Goal: Information Seeking & Learning: Understand process/instructions

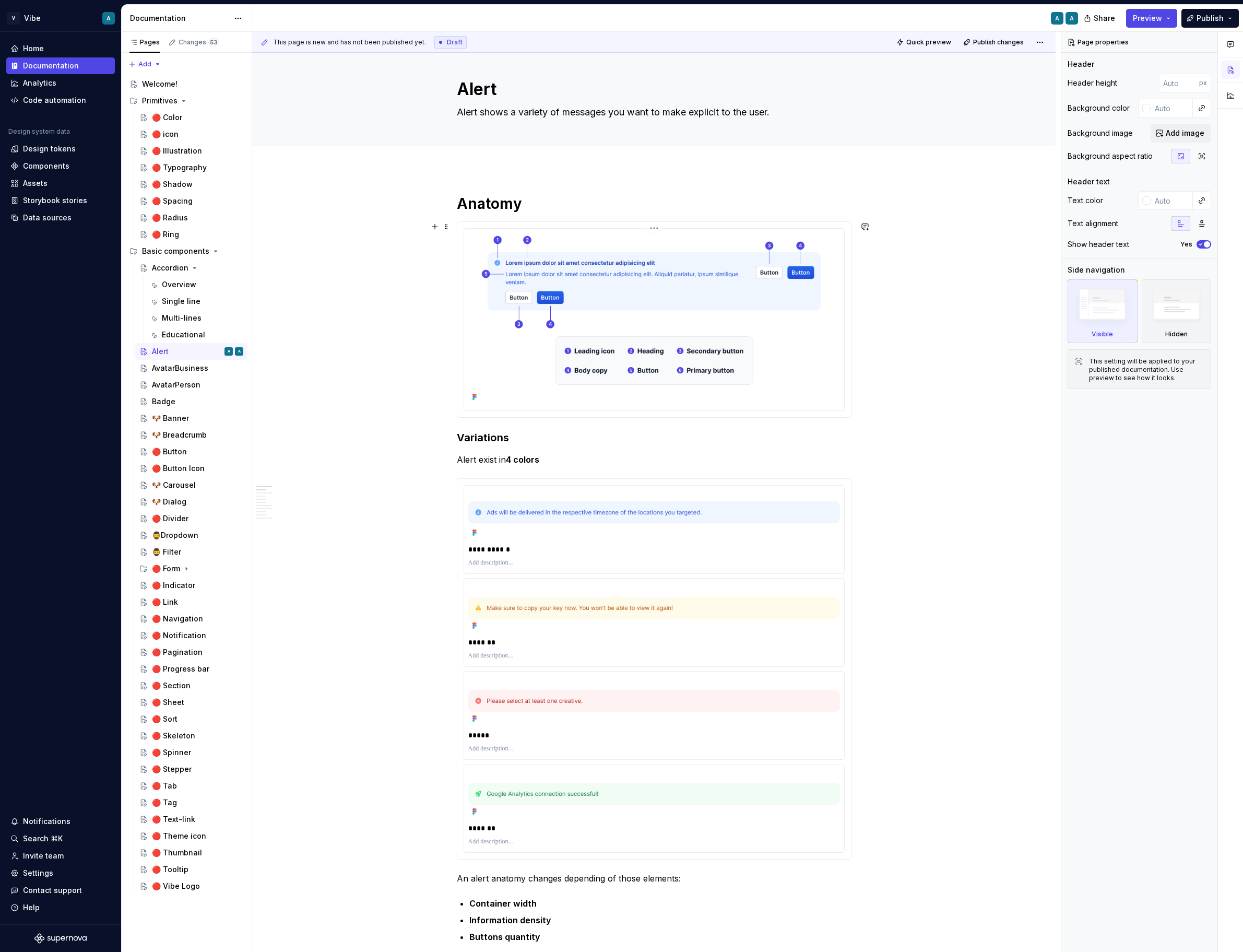
scroll to position [5, 0]
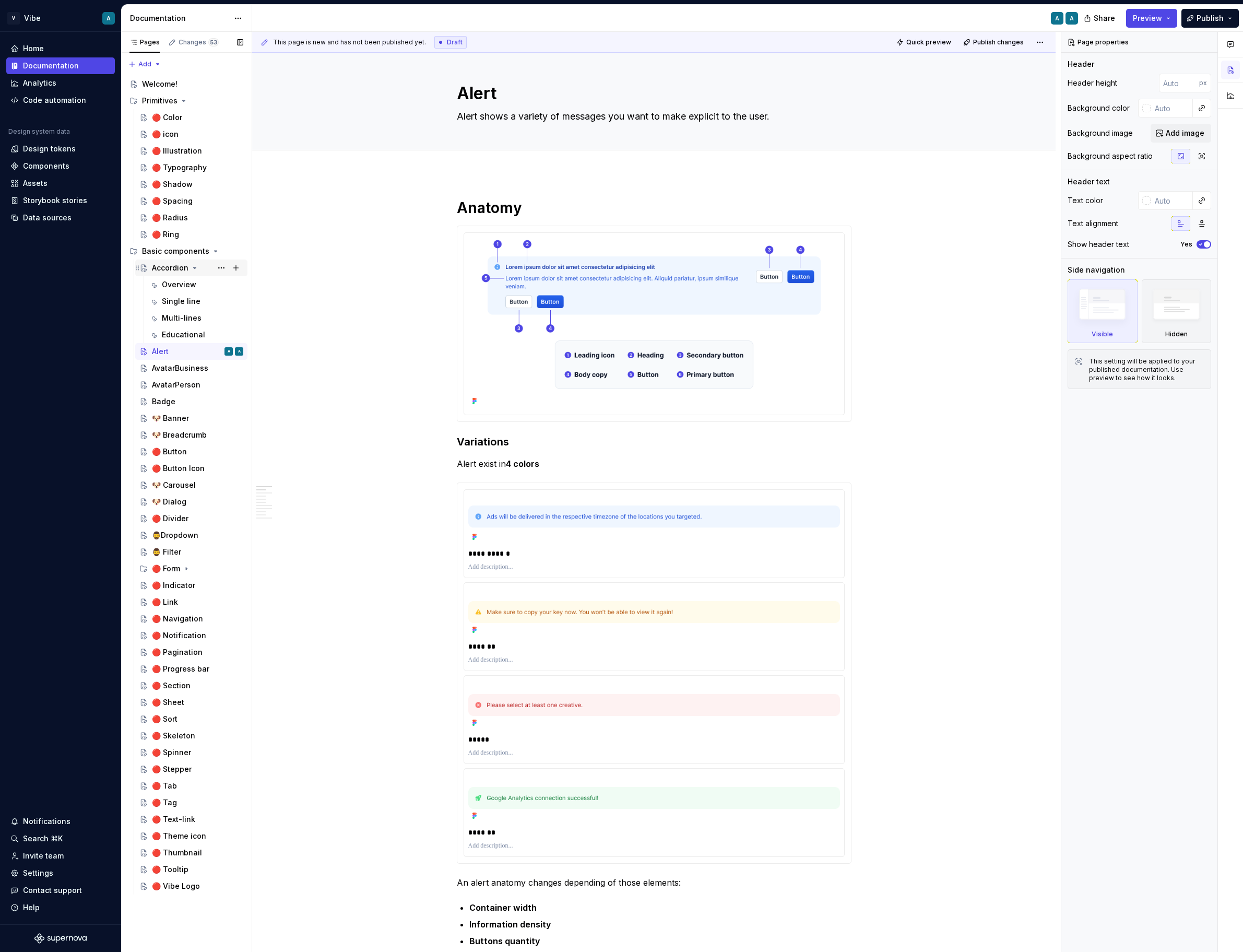
click at [193, 266] on icon "Page tree" at bounding box center [195, 268] width 8 height 8
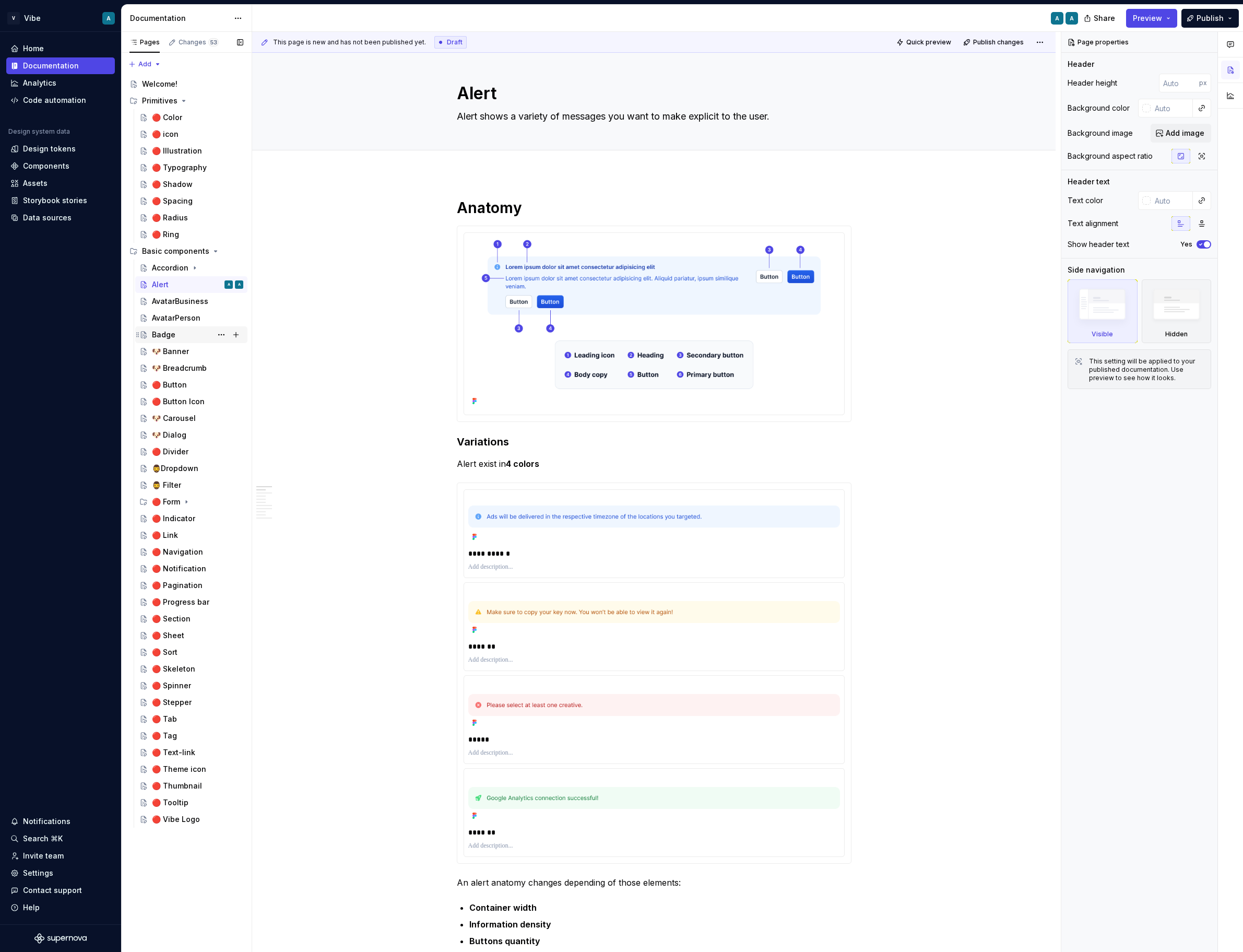
click at [171, 335] on div "Badge" at bounding box center [163, 334] width 23 height 10
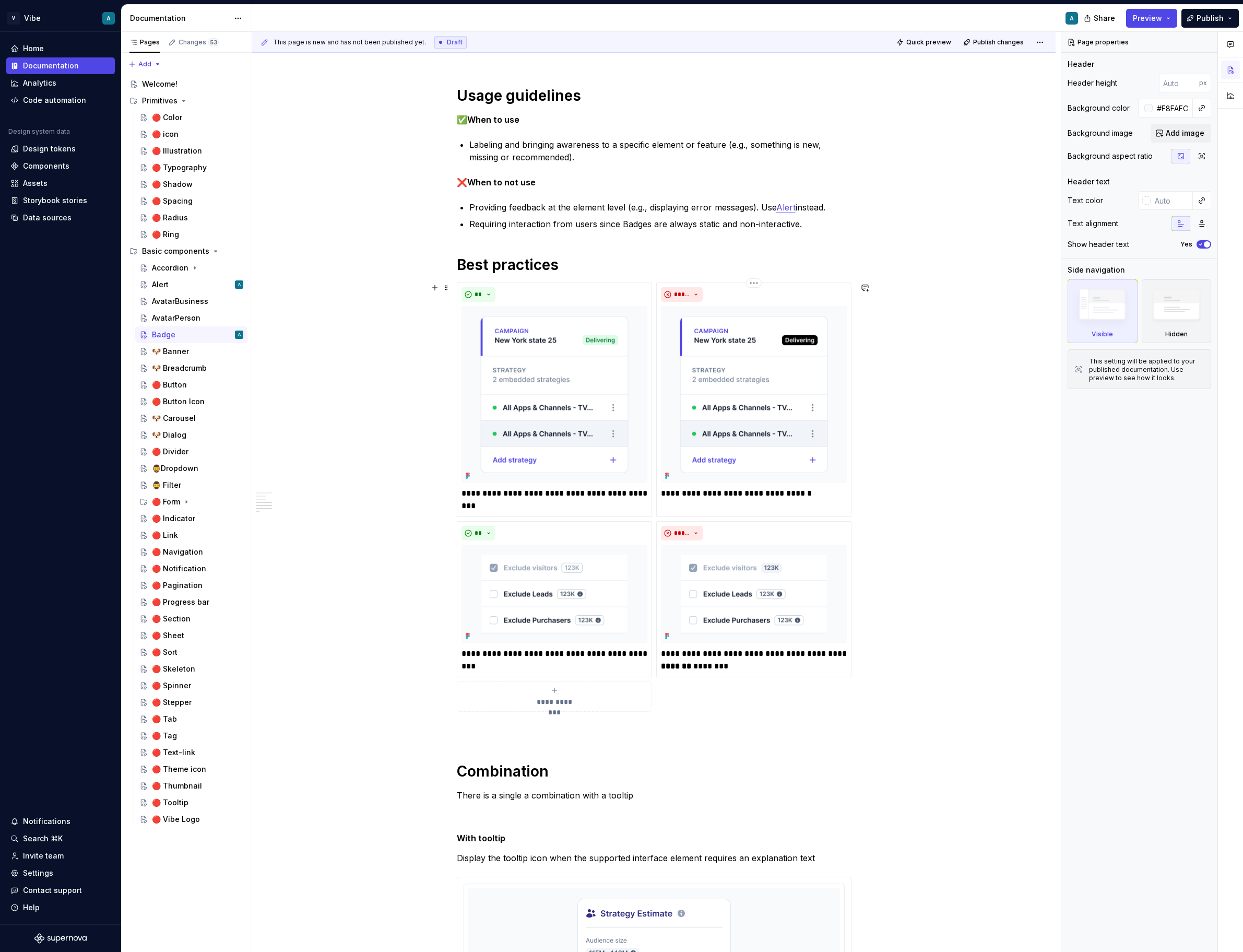
scroll to position [893, 0]
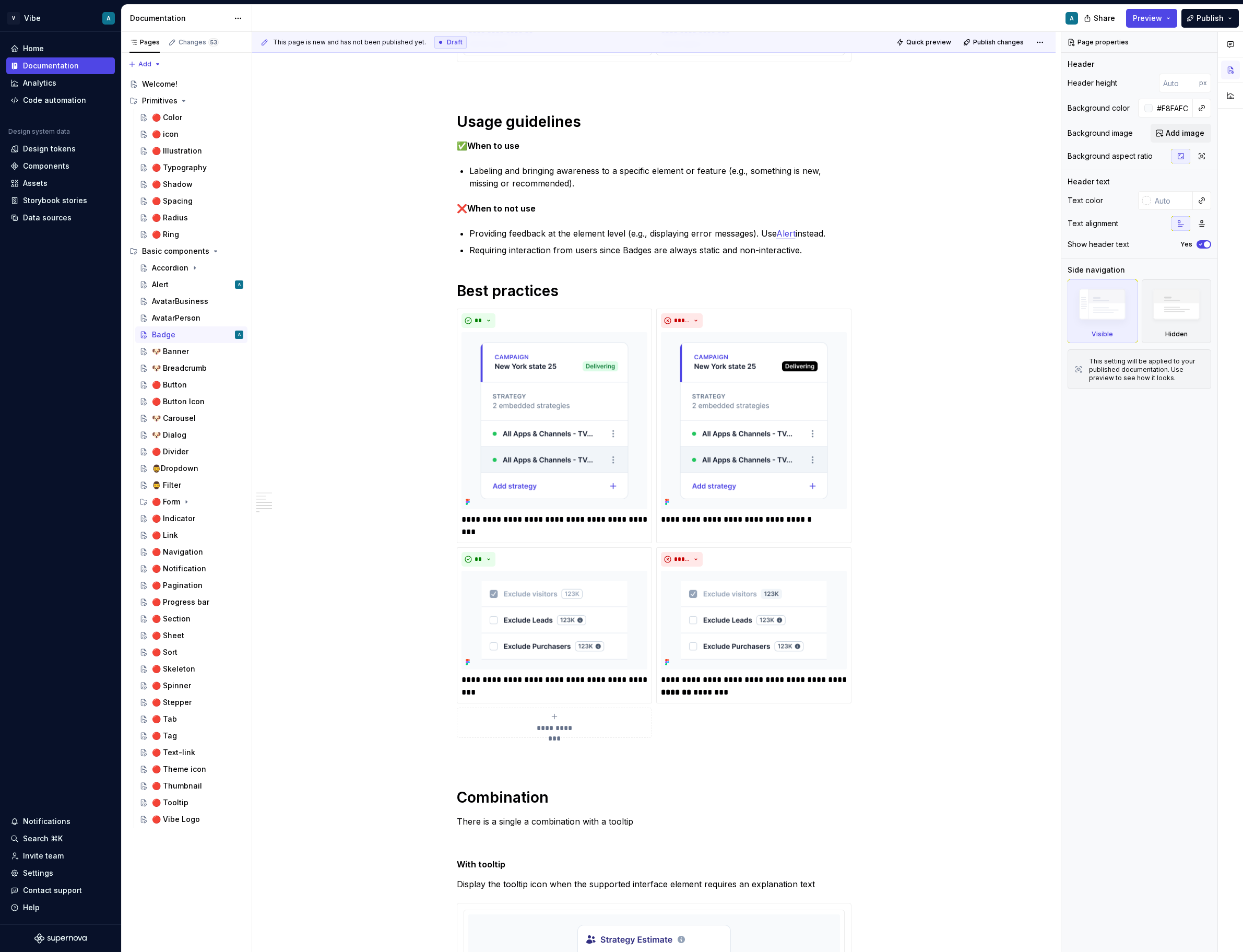
click at [589, 721] on p "There is a single a combination with a tooltip" at bounding box center [654, 821] width 395 height 13
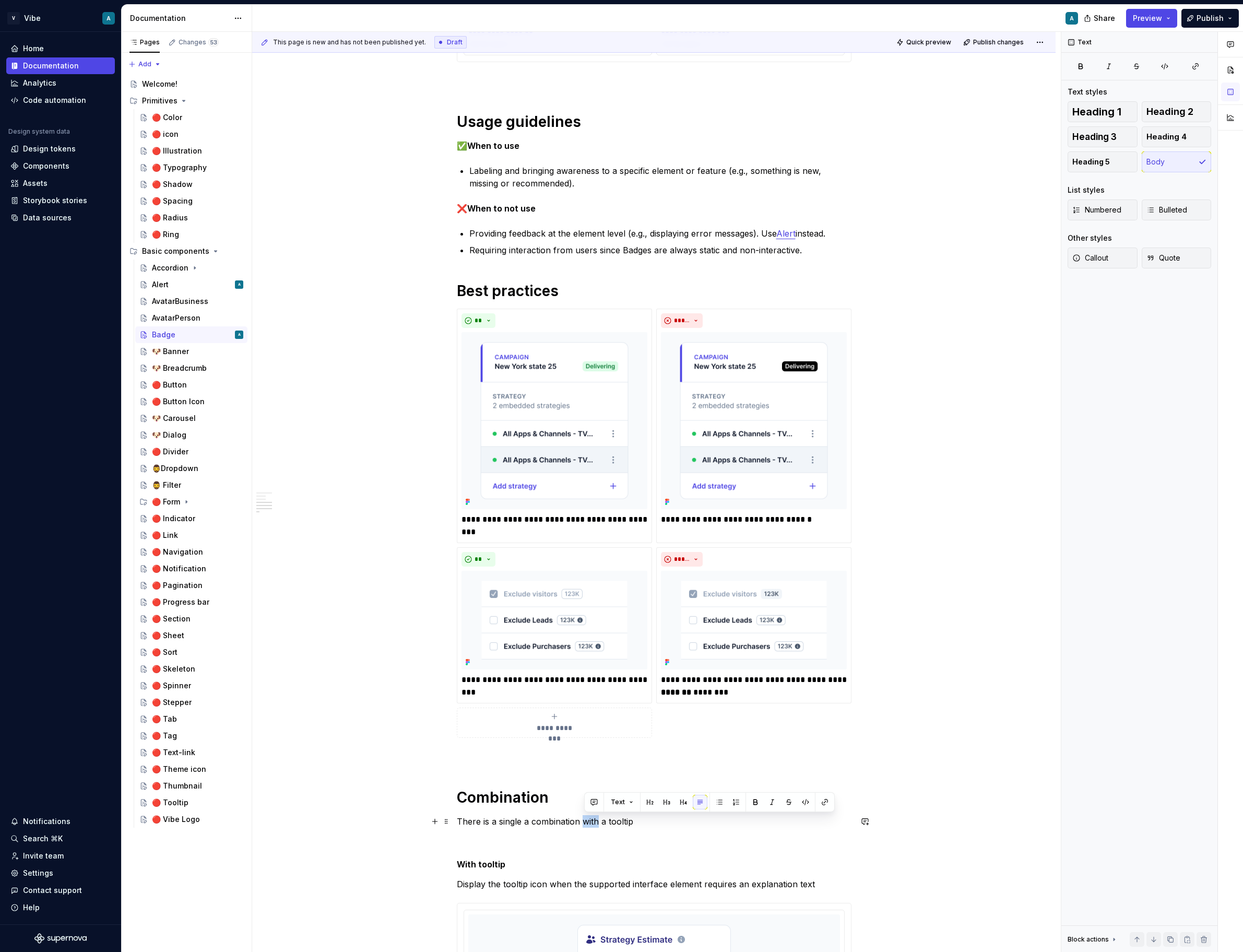
click at [589, 721] on p "There is a single a combination with a tooltip" at bounding box center [654, 821] width 395 height 13
click at [542, 707] on button "**********" at bounding box center [554, 722] width 195 height 30
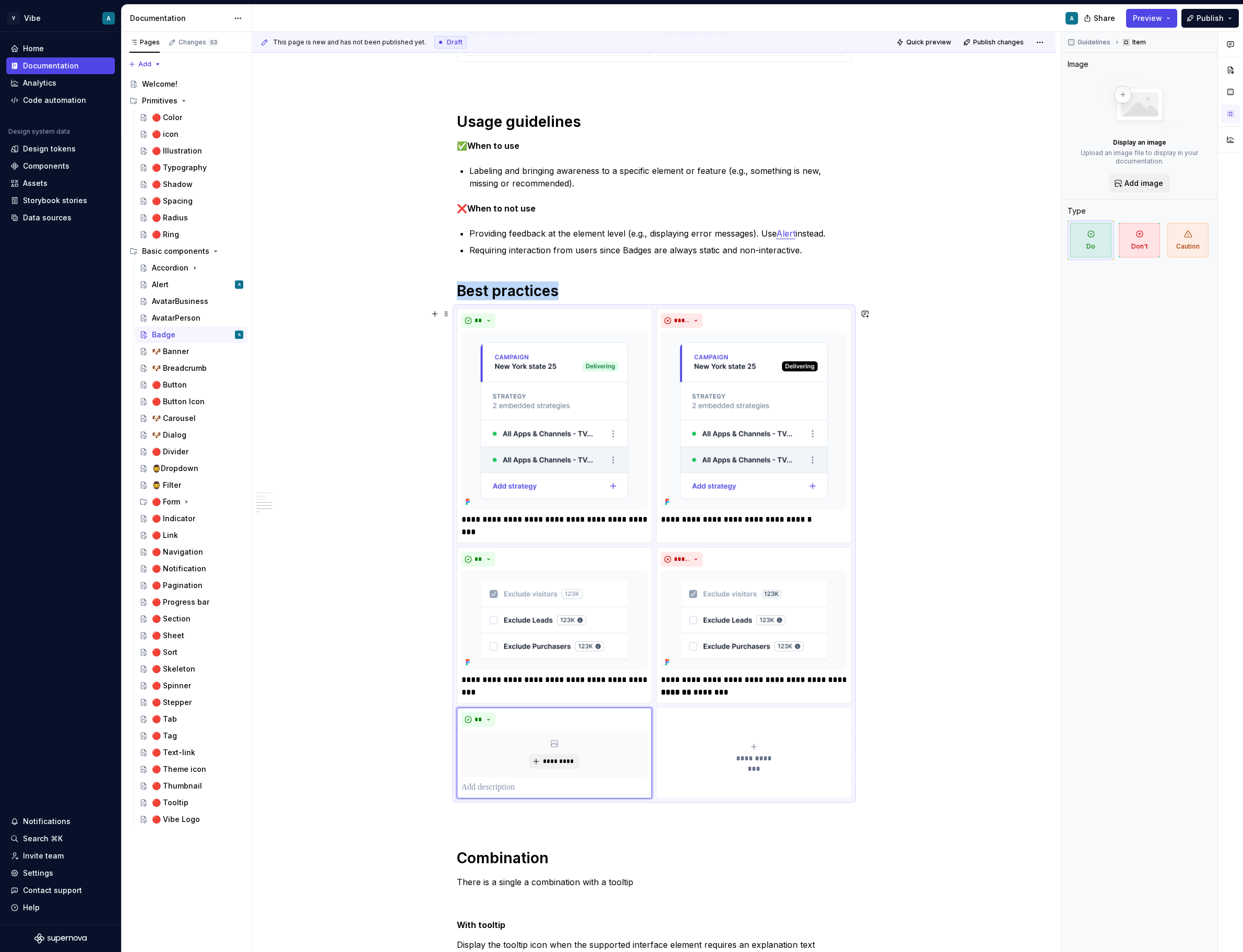
click at [979, 592] on div "**********" at bounding box center [654, 415] width 803 height 2258
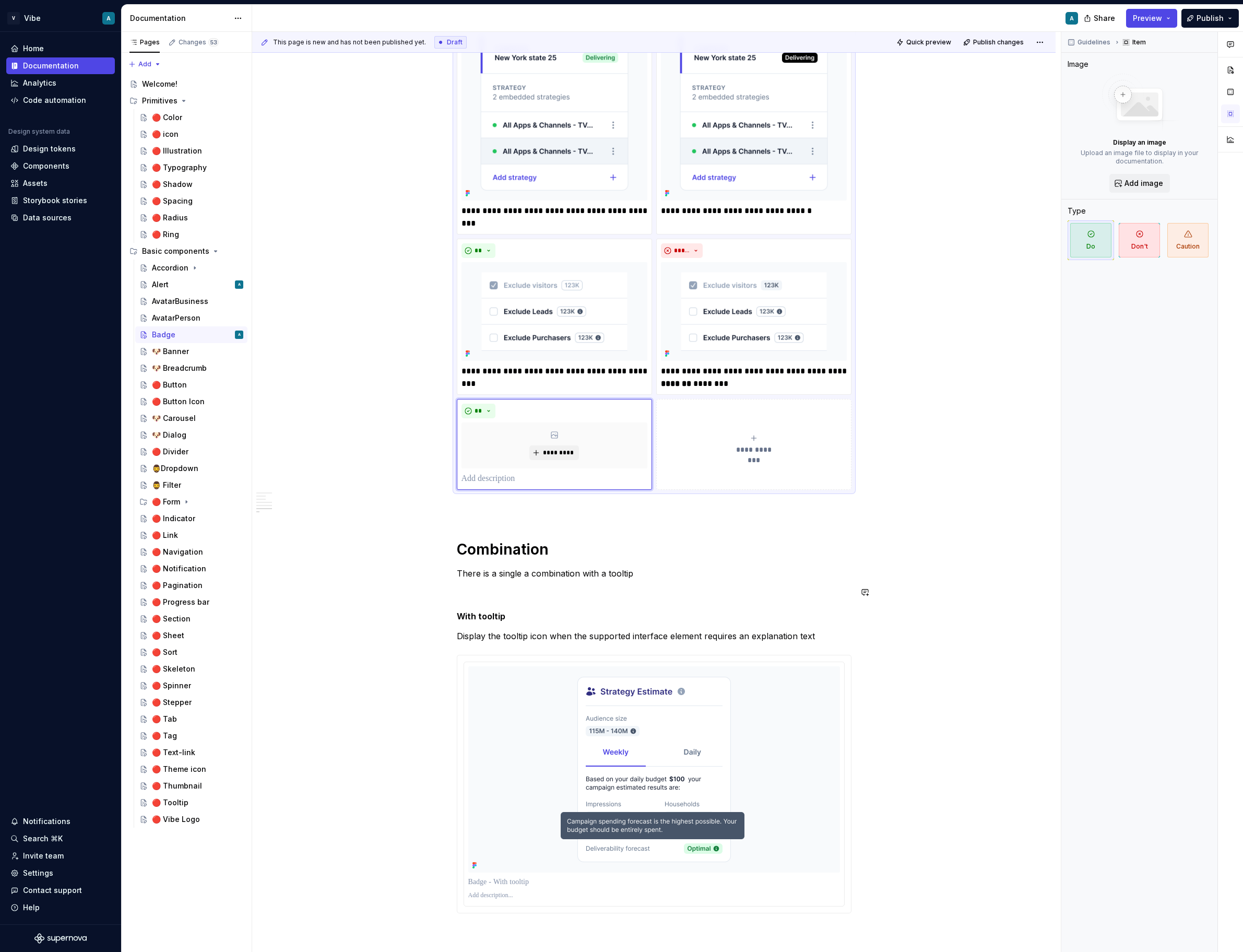
scroll to position [1220, 0]
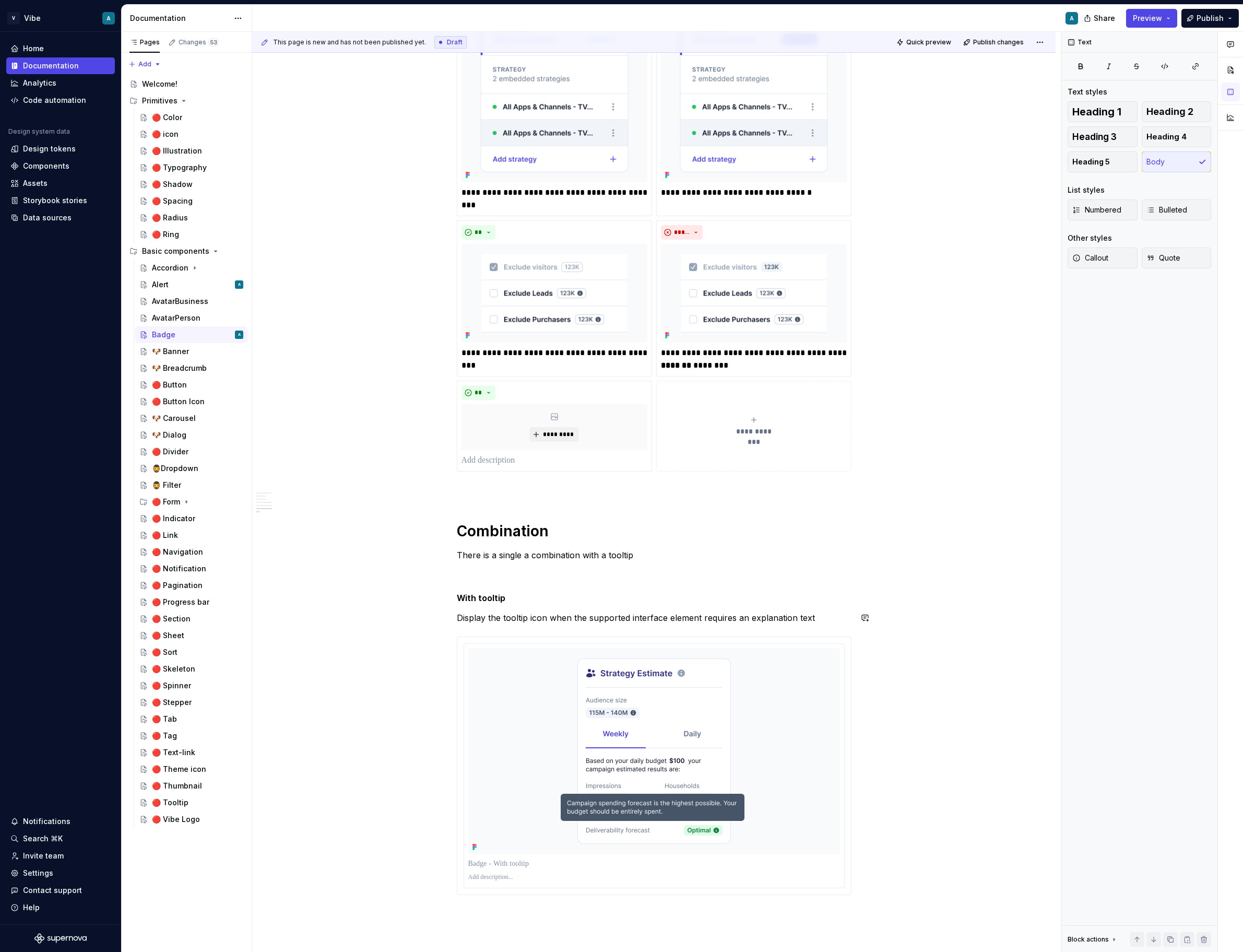
click at [436, 585] on div "**********" at bounding box center [654, 88] width 803 height 2258
click at [473, 595] on h5 "With tooltip" at bounding box center [654, 597] width 395 height 10
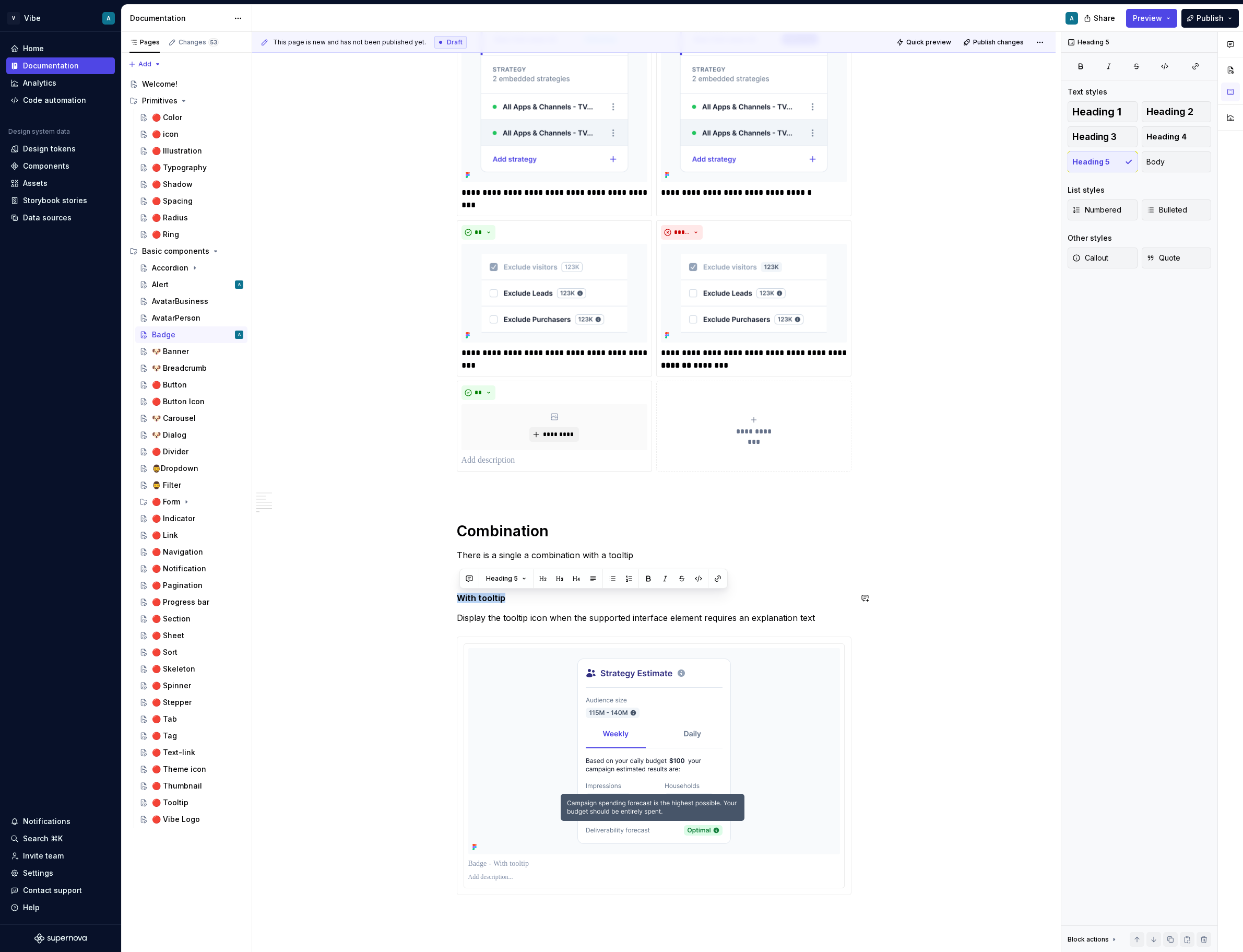
copy h5 "With tooltip"
click at [176, 283] on div "Alert A" at bounding box center [198, 284] width 92 height 14
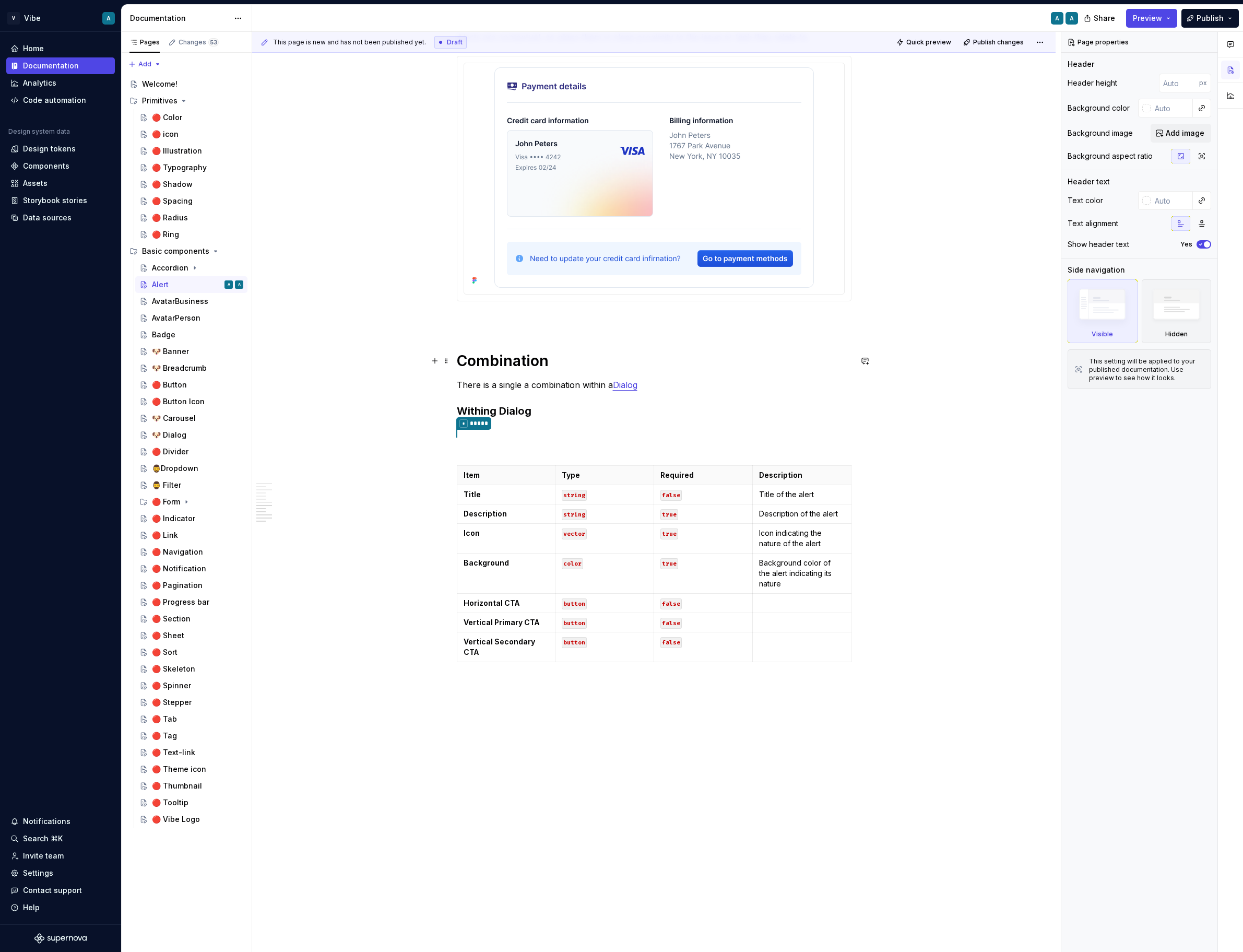
scroll to position [2557, 0]
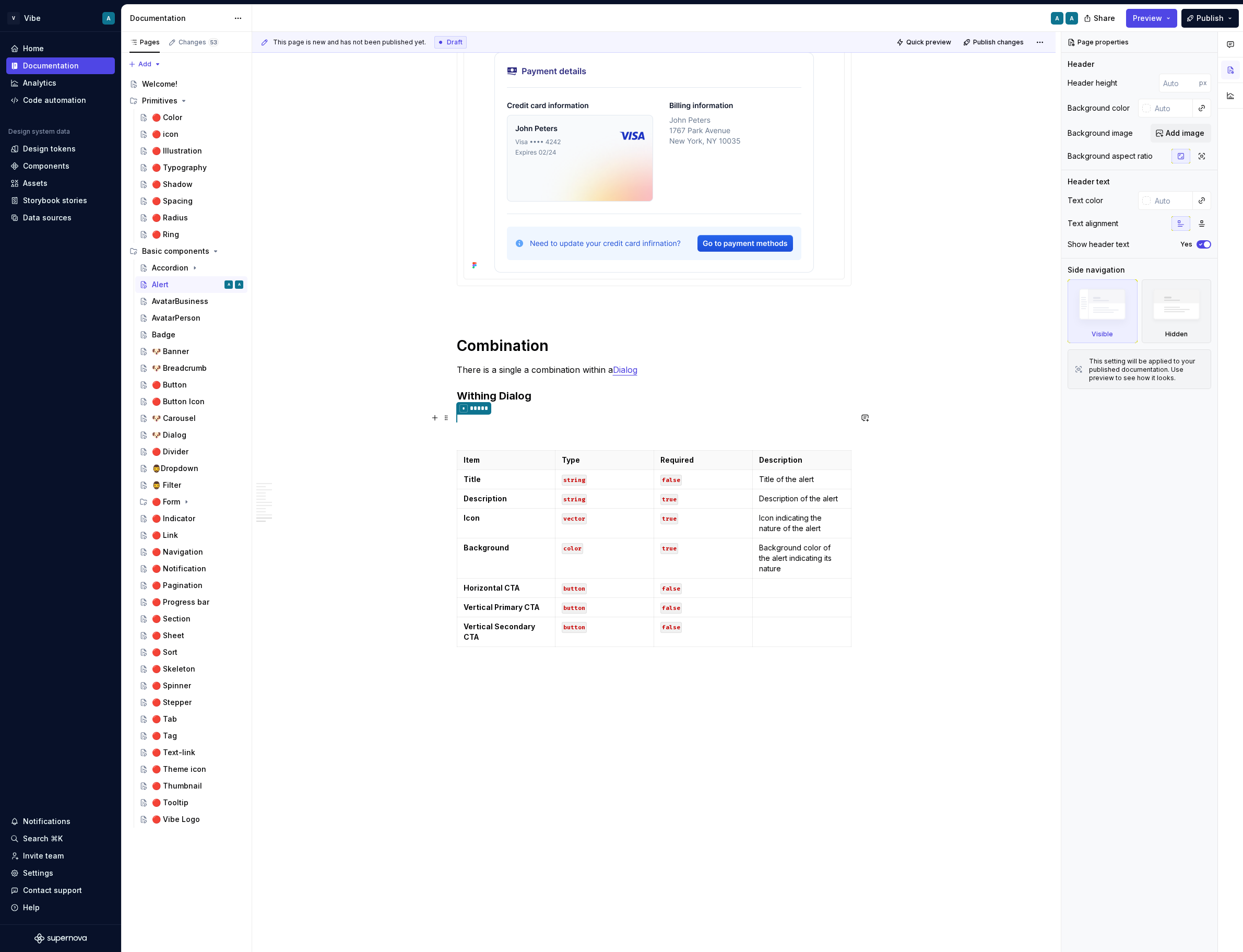
click at [530, 413] on p "* *****" at bounding box center [654, 424] width 395 height 26
type textarea "*"
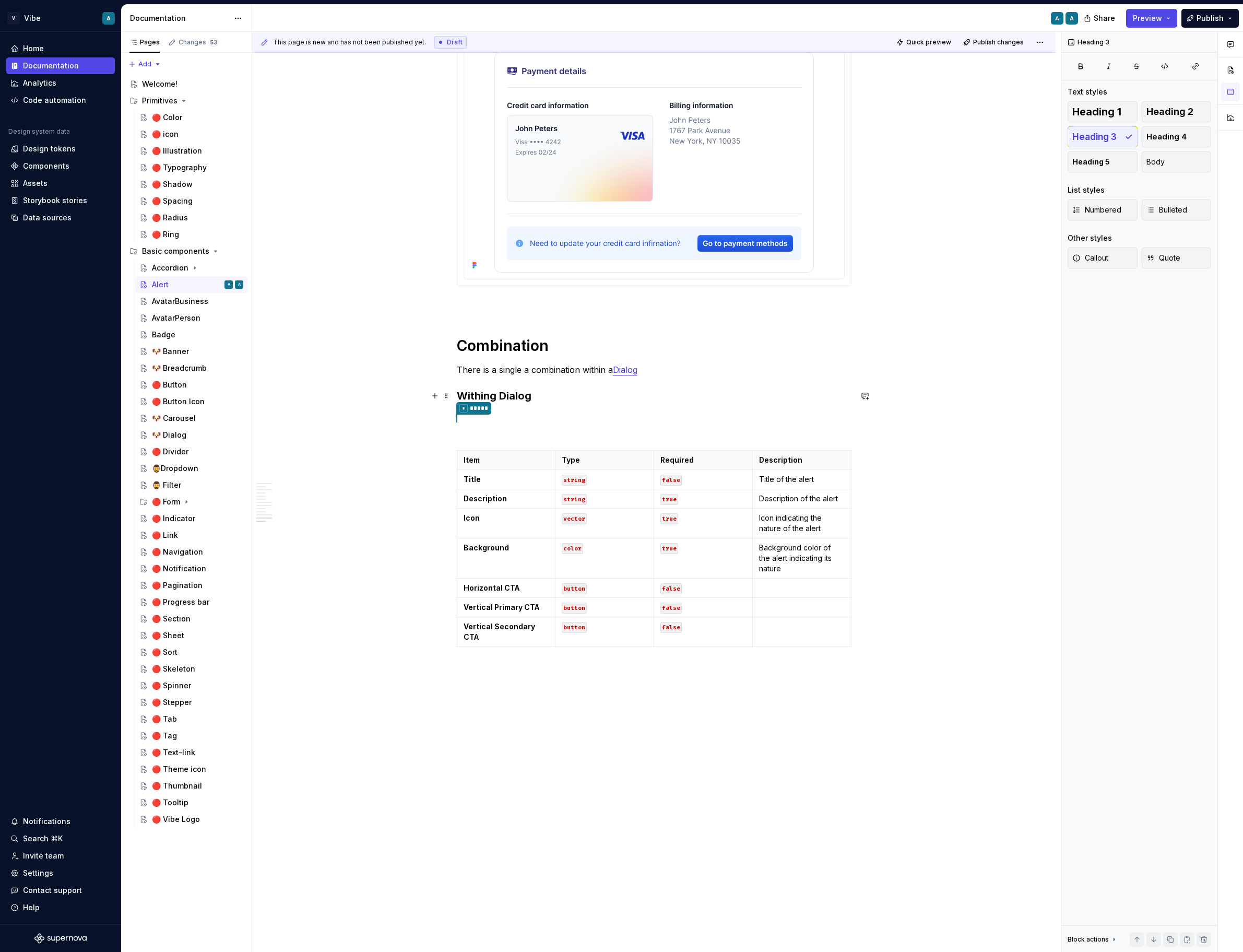
click at [495, 396] on h3 "Withing Dialog" at bounding box center [654, 396] width 395 height 14
click at [581, 418] on p "* *****" at bounding box center [654, 424] width 395 height 26
click at [547, 415] on p "* *****" at bounding box center [654, 424] width 395 height 26
click at [169, 339] on div "Badge" at bounding box center [163, 334] width 23 height 10
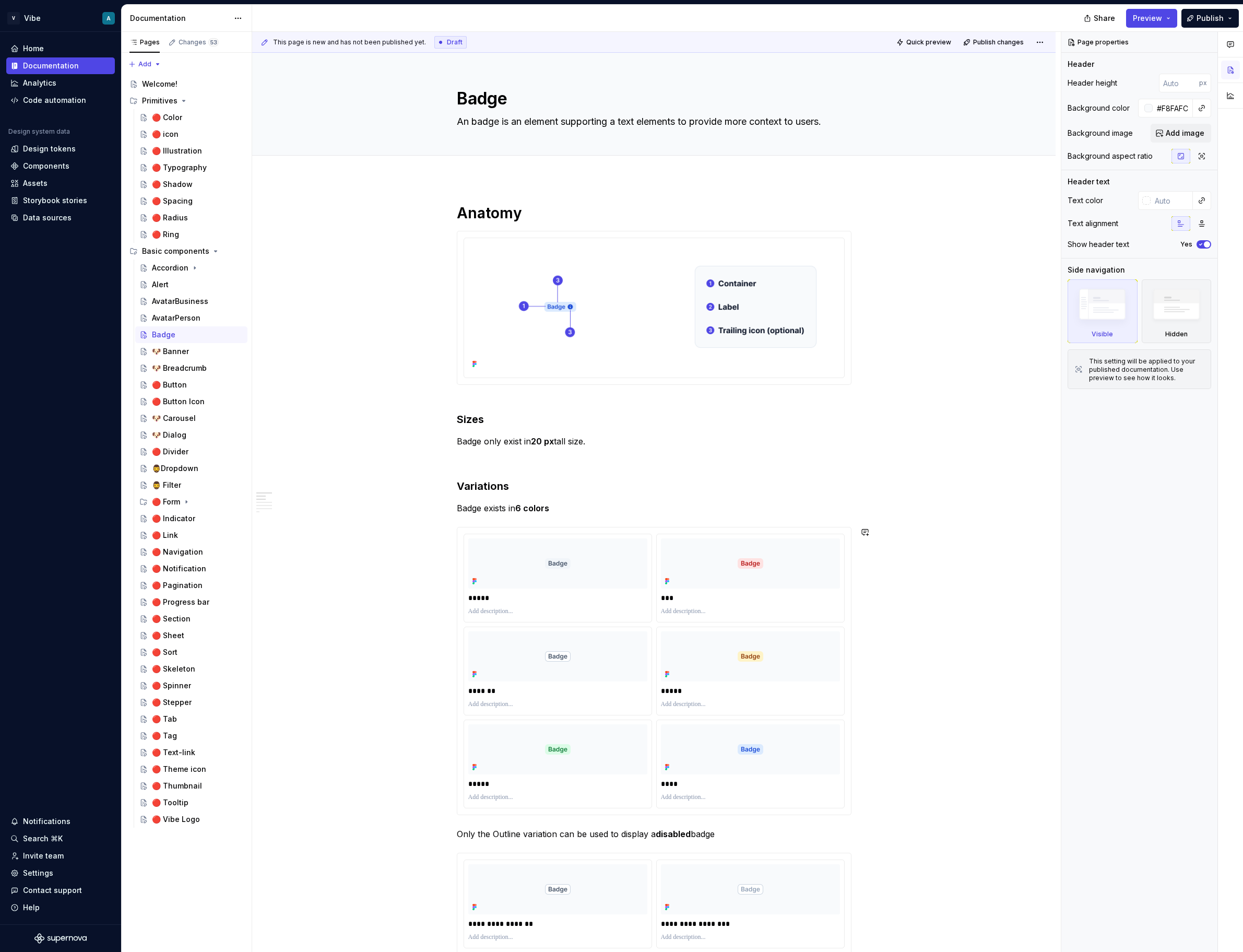
type textarea "*"
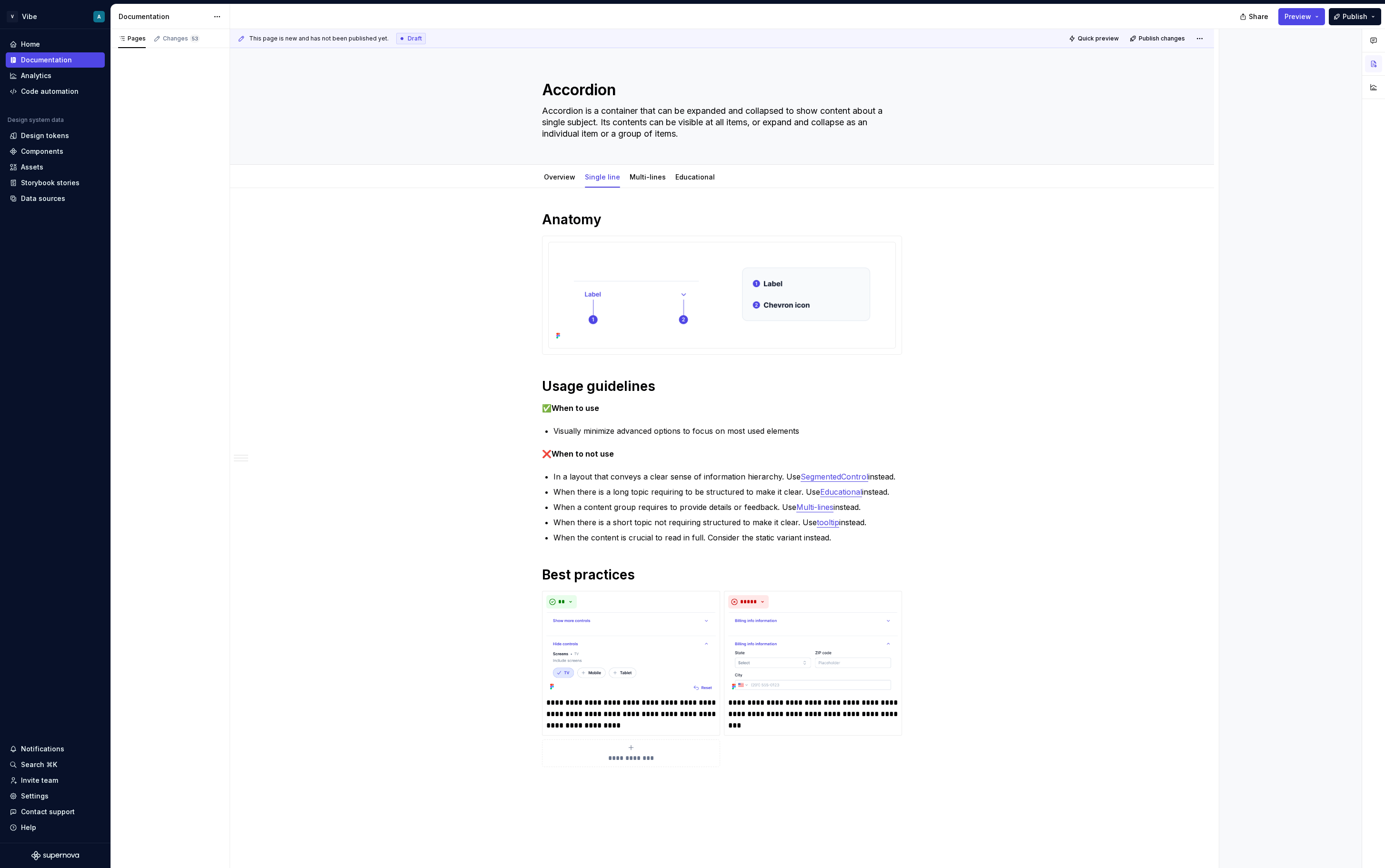
type textarea "*"
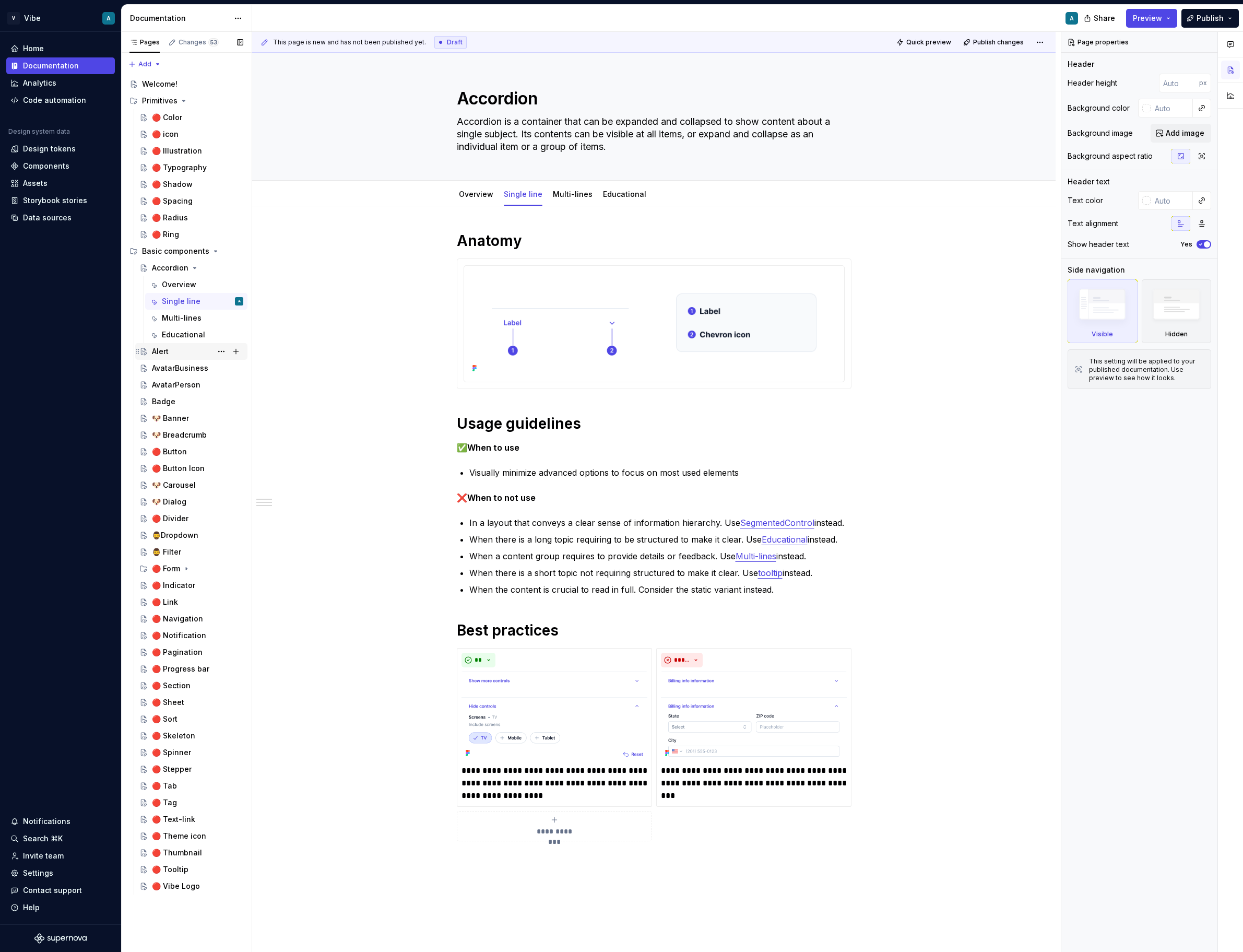
click at [160, 355] on div "Alert" at bounding box center [160, 351] width 17 height 10
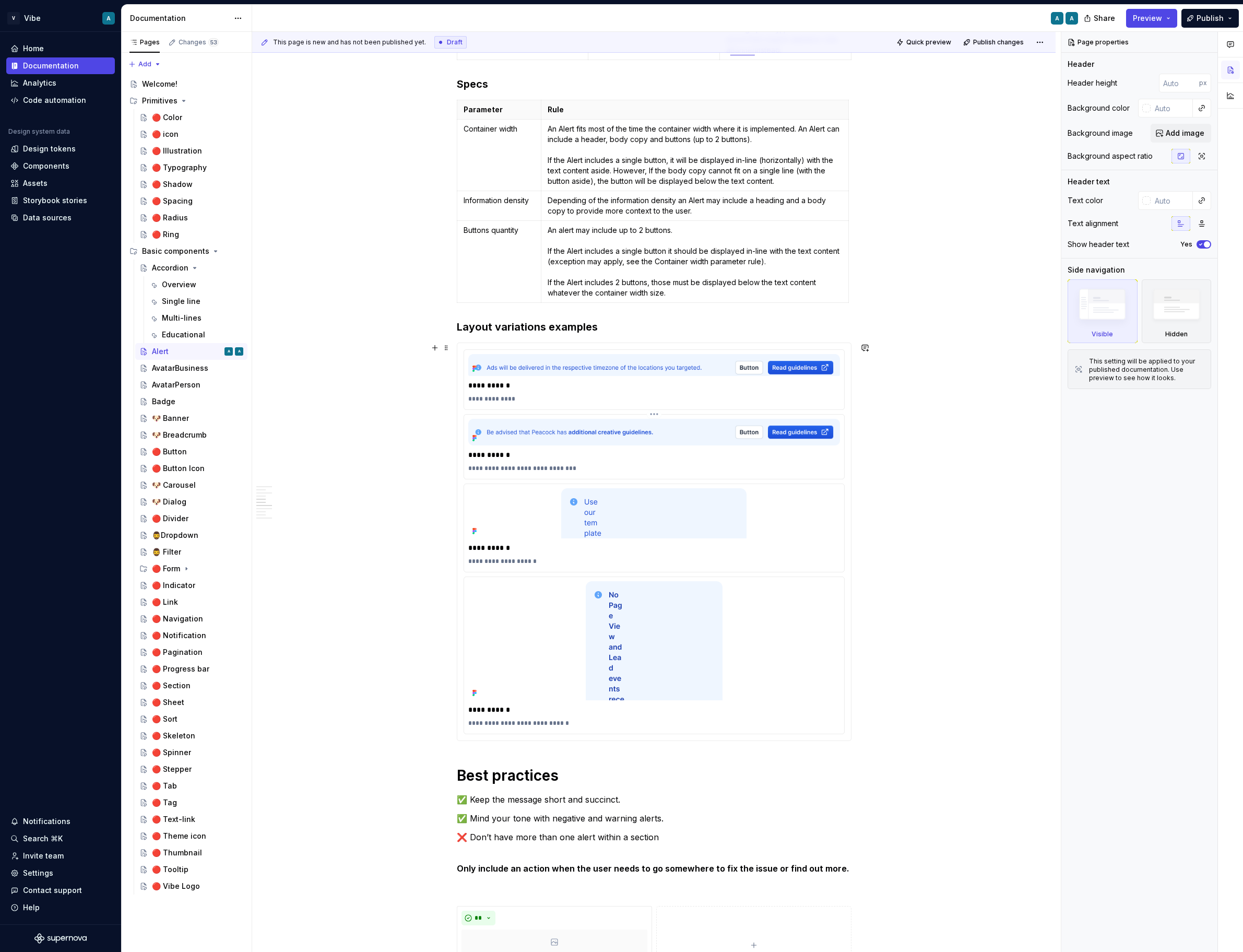
scroll to position [1358, 0]
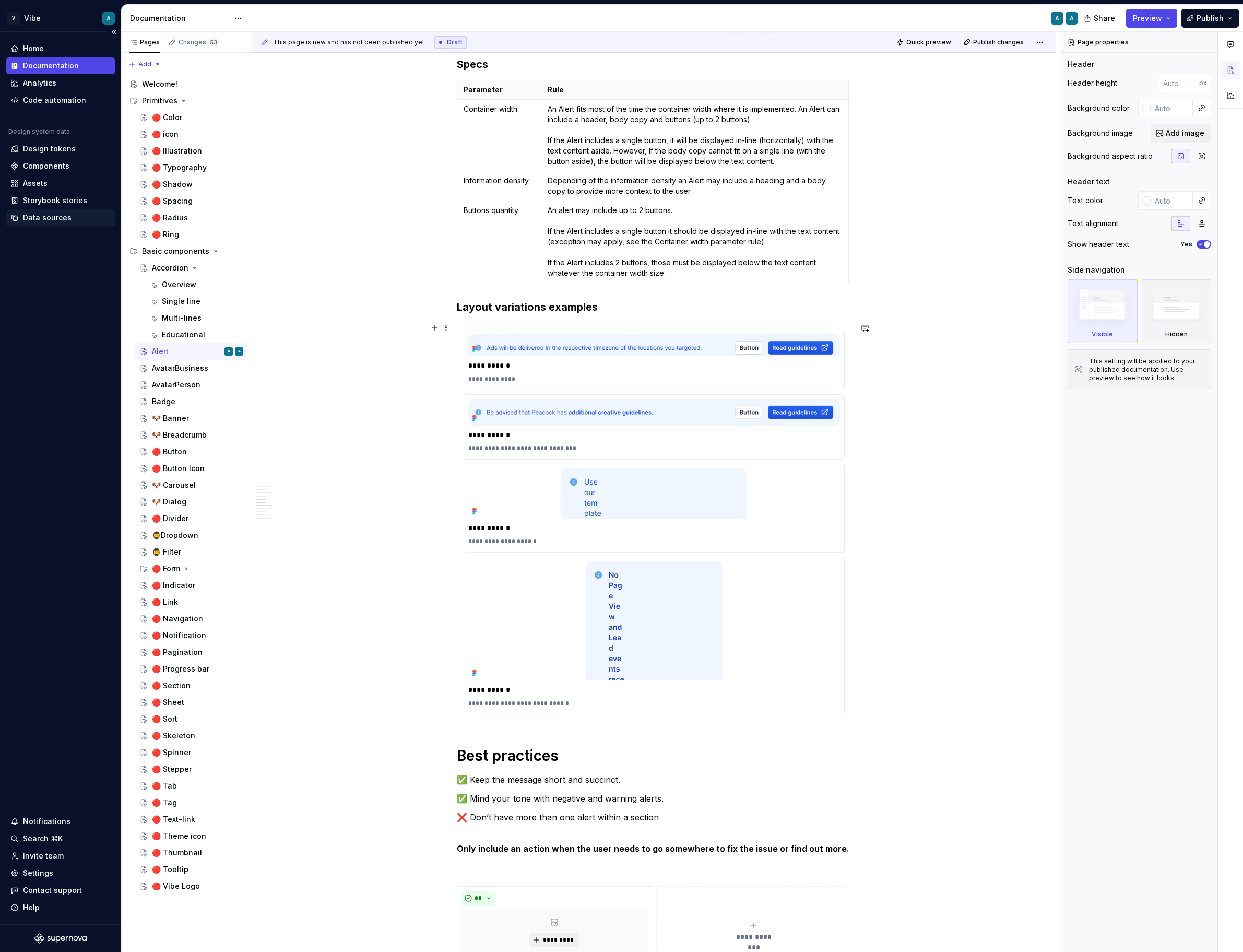
click at [49, 221] on div "Data sources" at bounding box center [47, 218] width 49 height 10
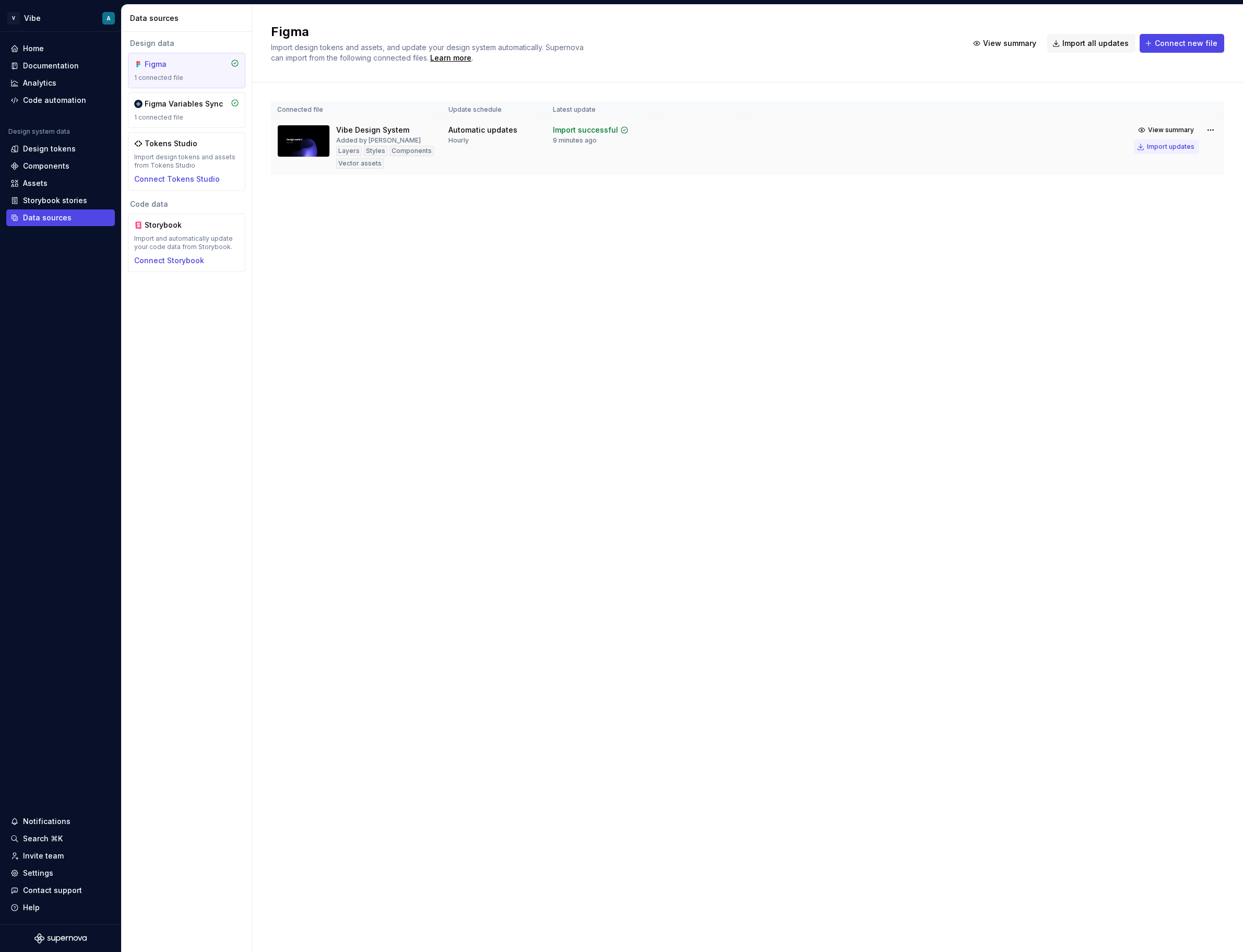
click at [1163, 147] on div "Import updates" at bounding box center [1171, 147] width 48 height 8
click at [55, 70] on div "Documentation" at bounding box center [51, 66] width 56 height 10
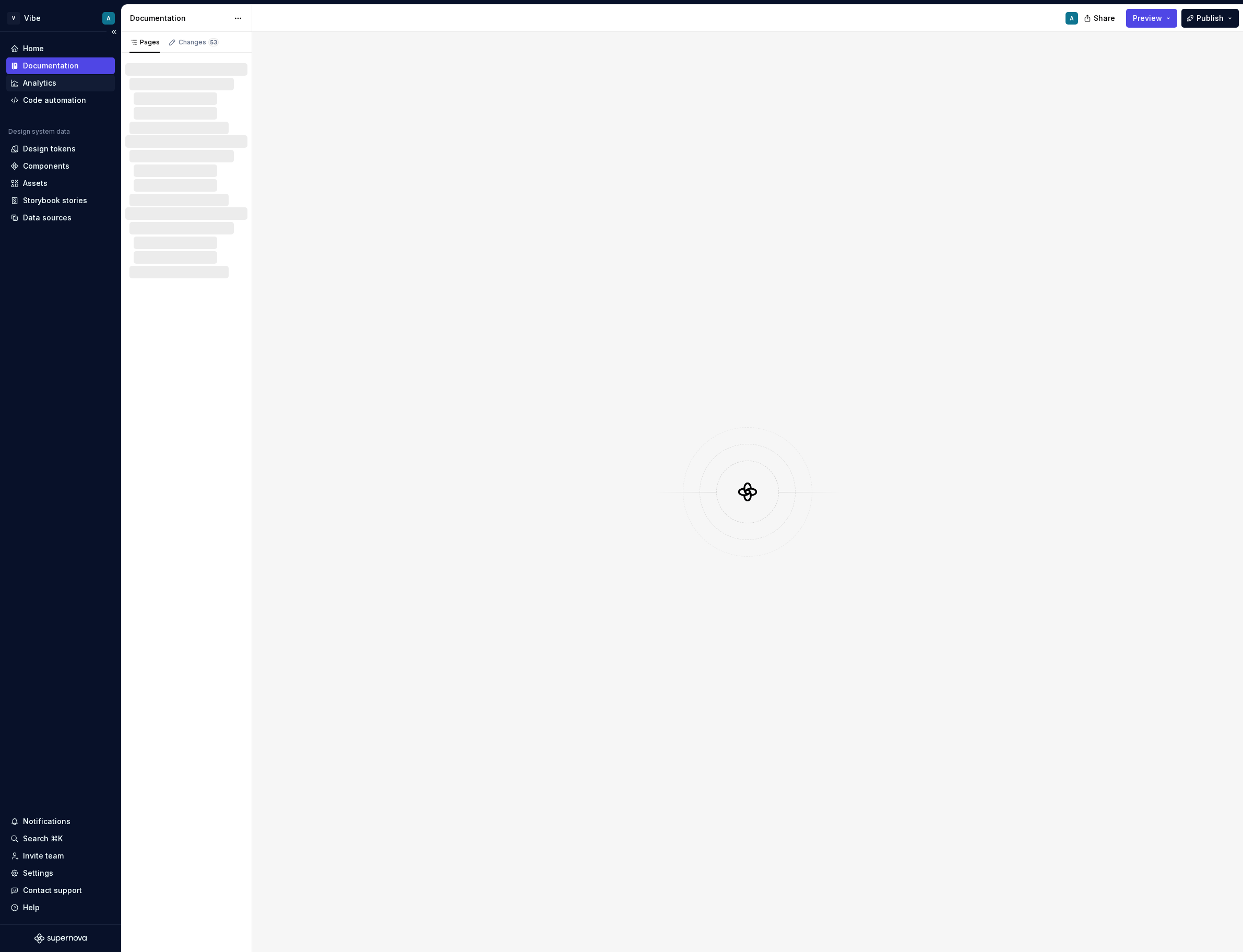
click at [45, 88] on div "Analytics" at bounding box center [39, 83] width 33 height 10
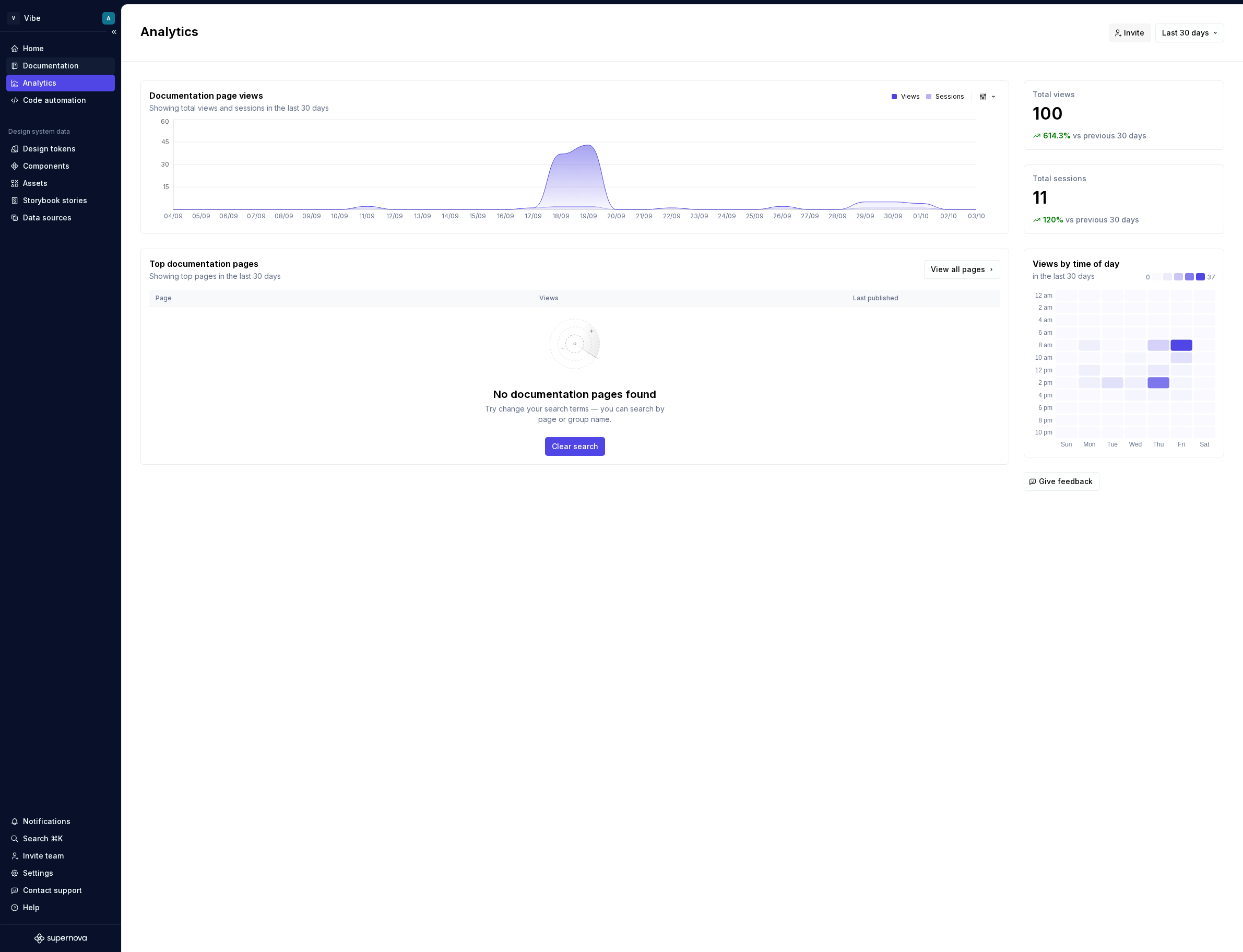
click at [45, 69] on div "Documentation" at bounding box center [51, 66] width 56 height 10
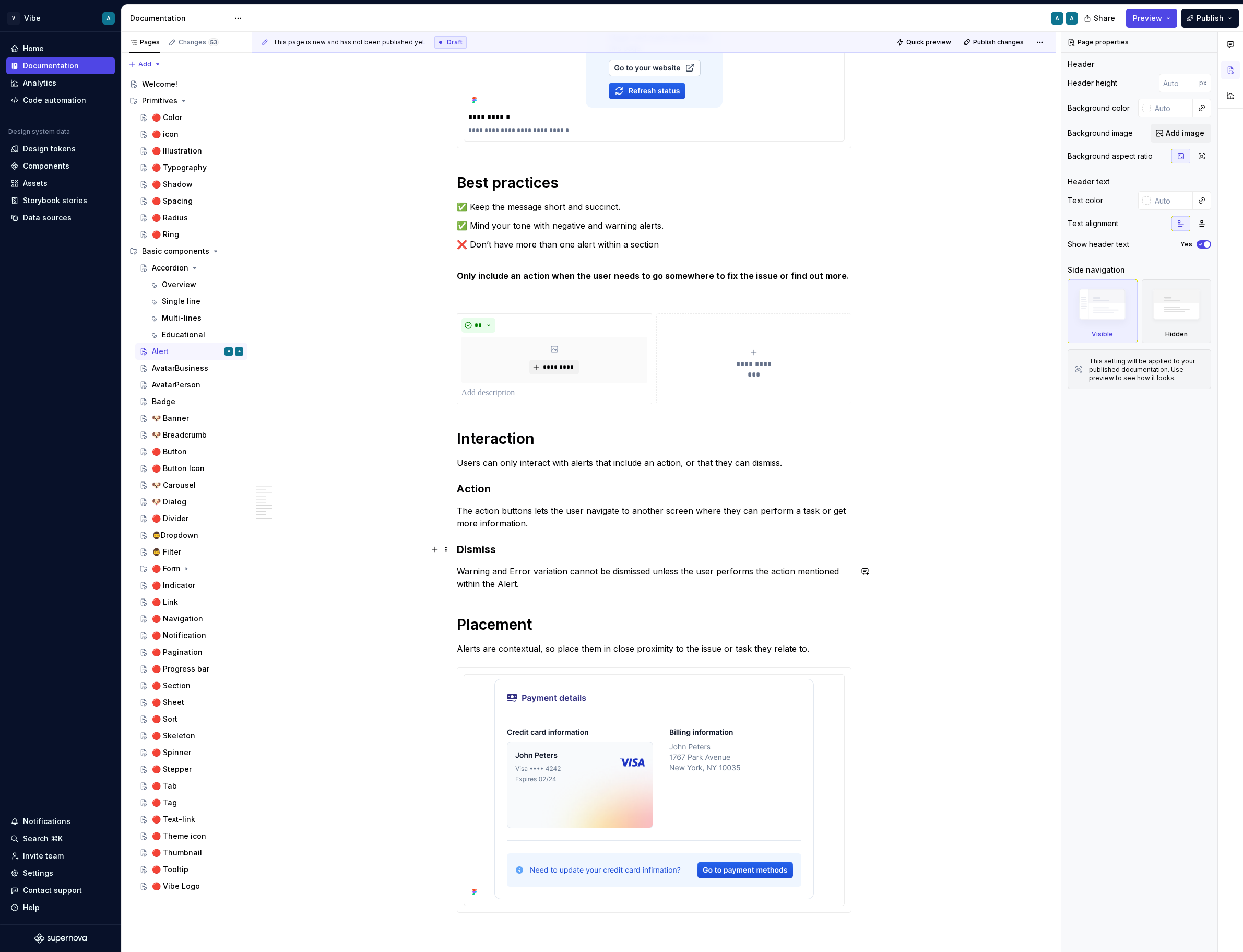
scroll to position [1923, 0]
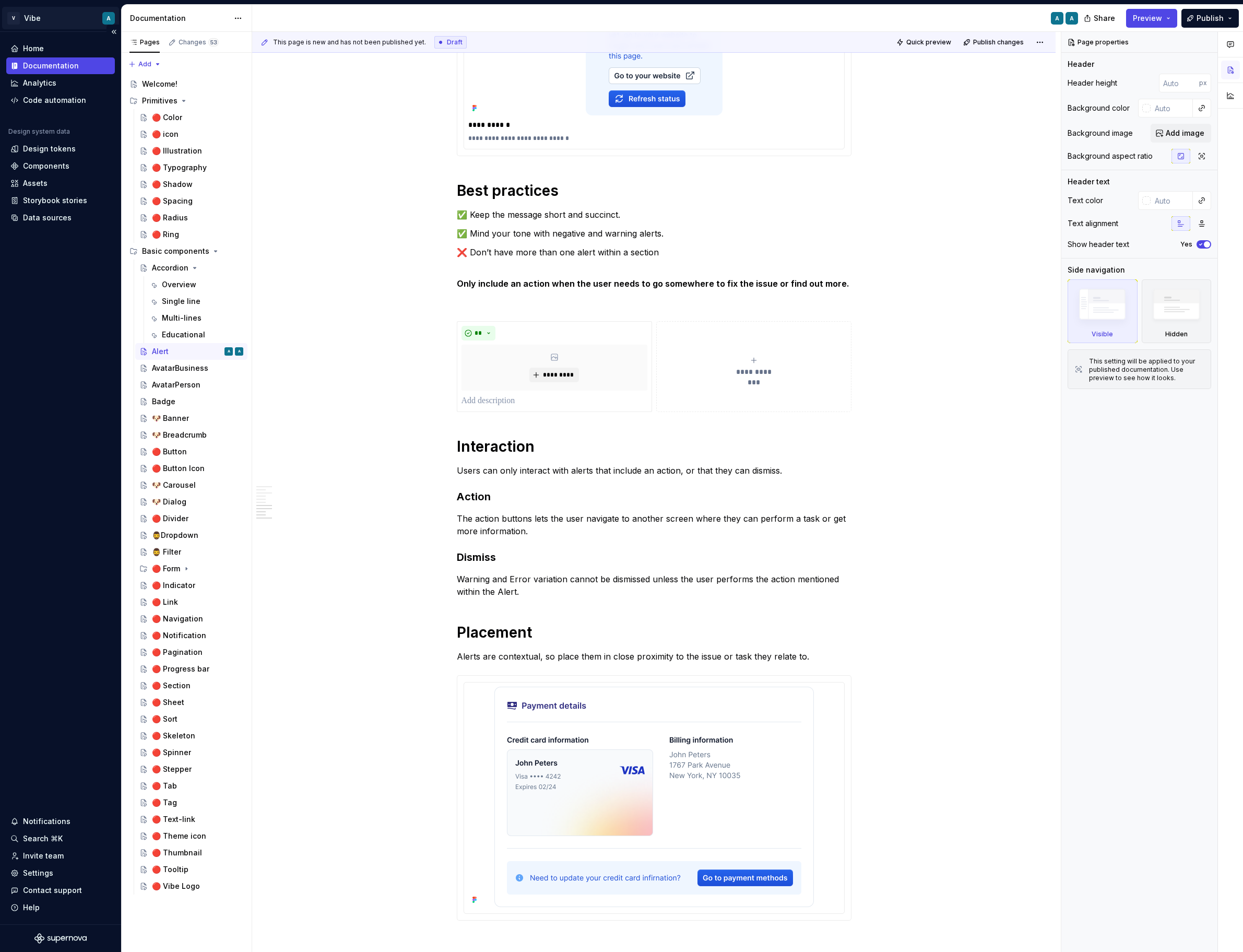
type textarea "*"
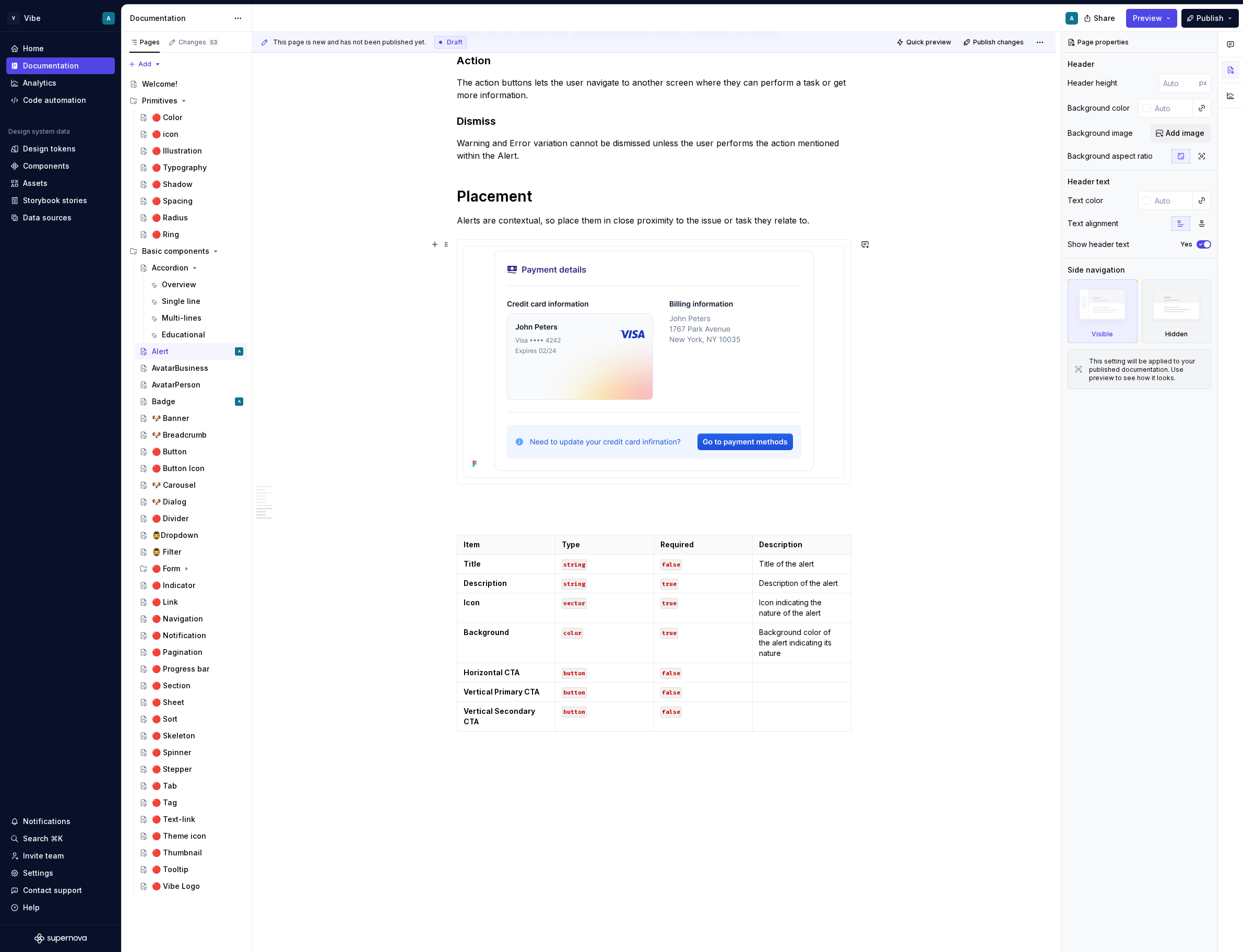
scroll to position [2309, 0]
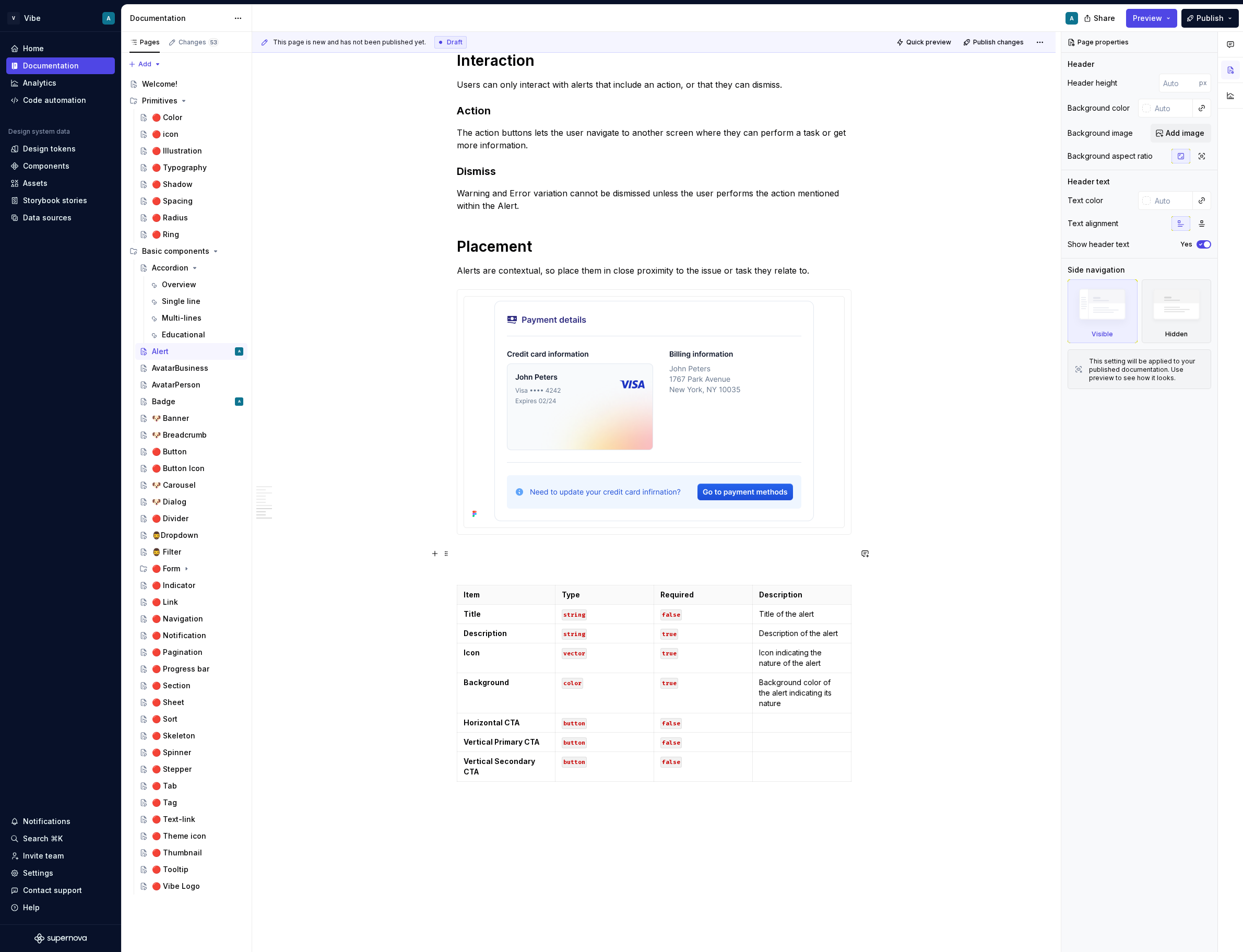
click at [526, 559] on p at bounding box center [654, 560] width 395 height 25
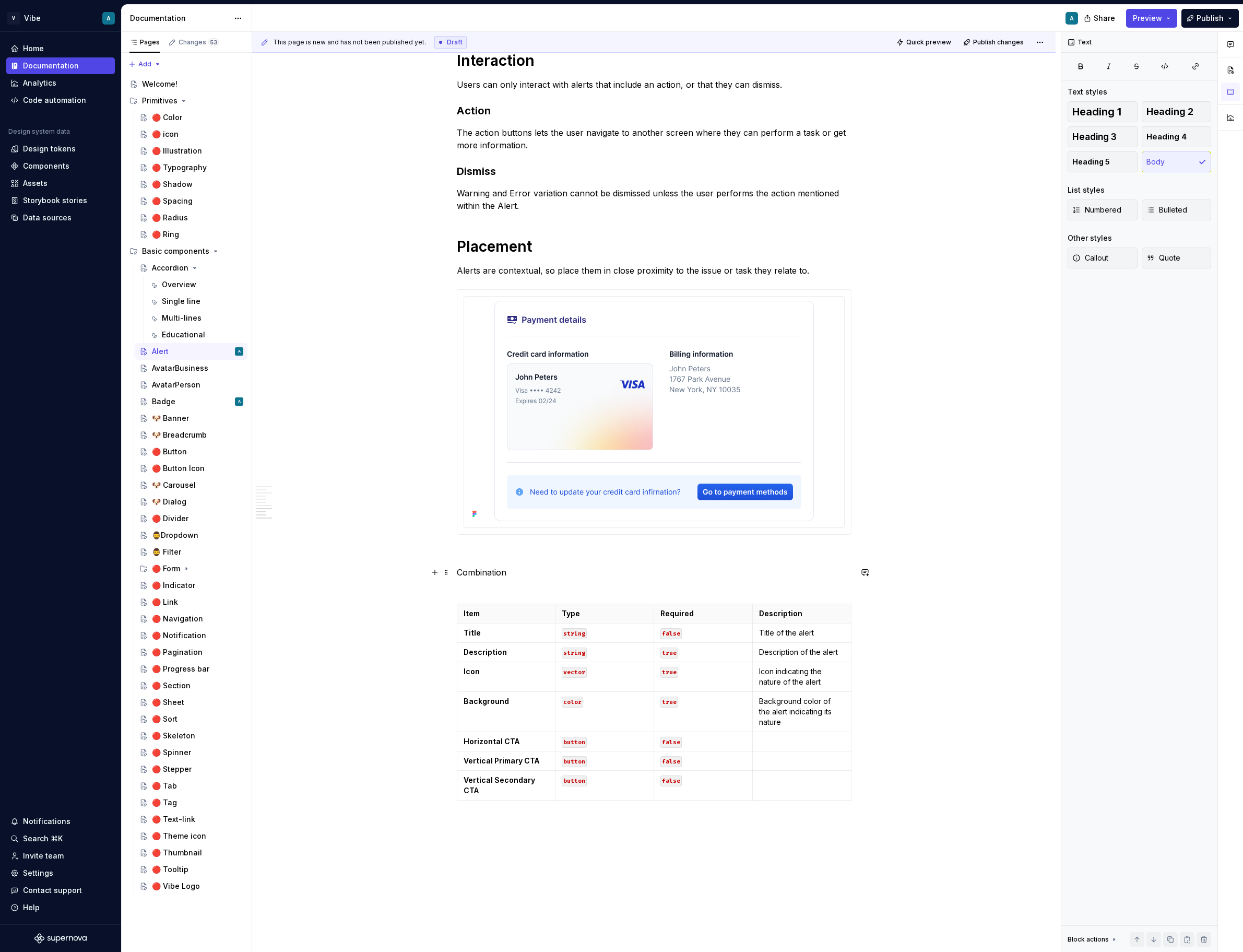
click at [489, 574] on p "Combination" at bounding box center [654, 578] width 395 height 25
click at [1109, 107] on span "Heading 1" at bounding box center [1097, 111] width 49 height 10
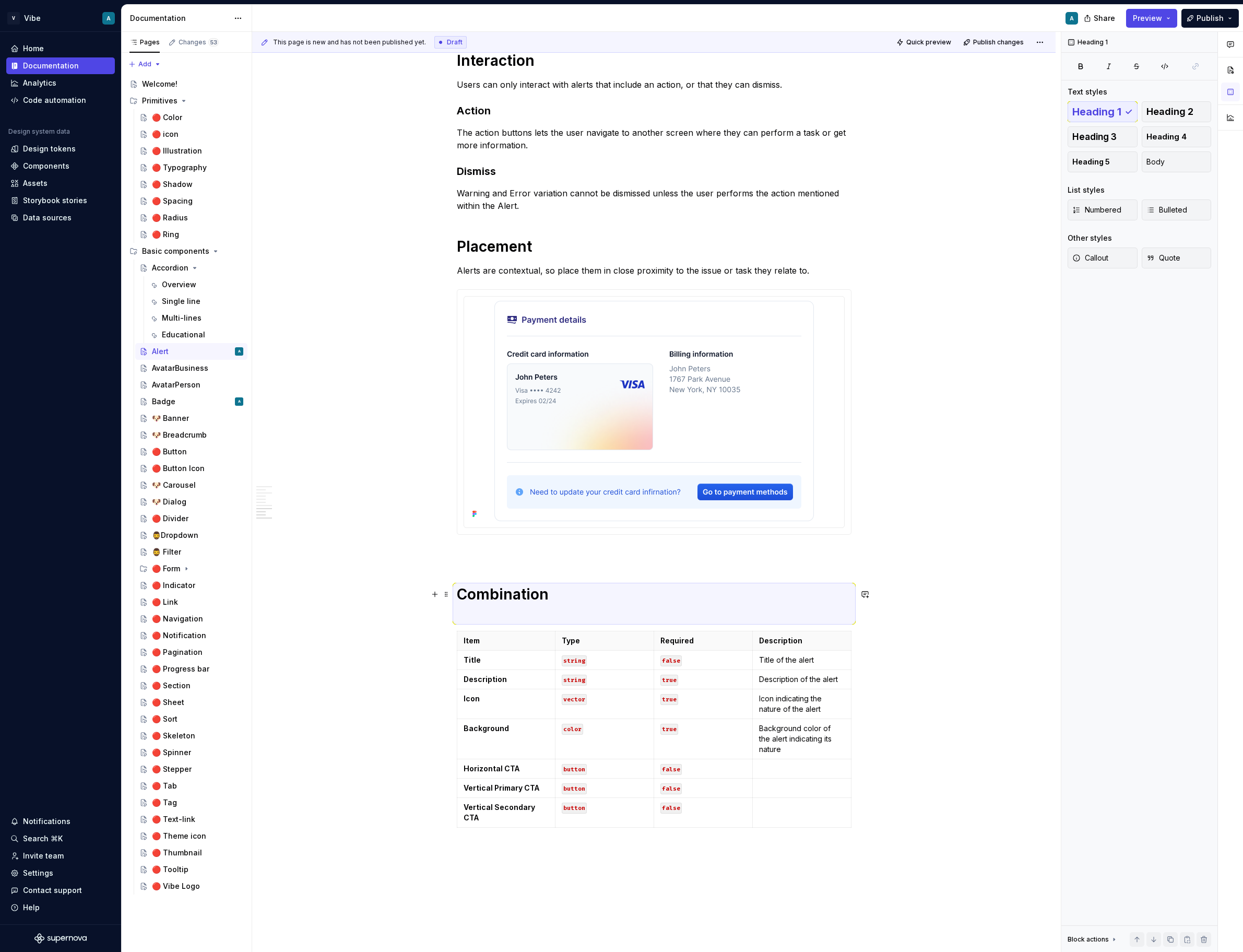
click at [569, 604] on h1 "Combination" at bounding box center [654, 603] width 395 height 37
click at [563, 595] on h1 "Combination" at bounding box center [654, 603] width 395 height 37
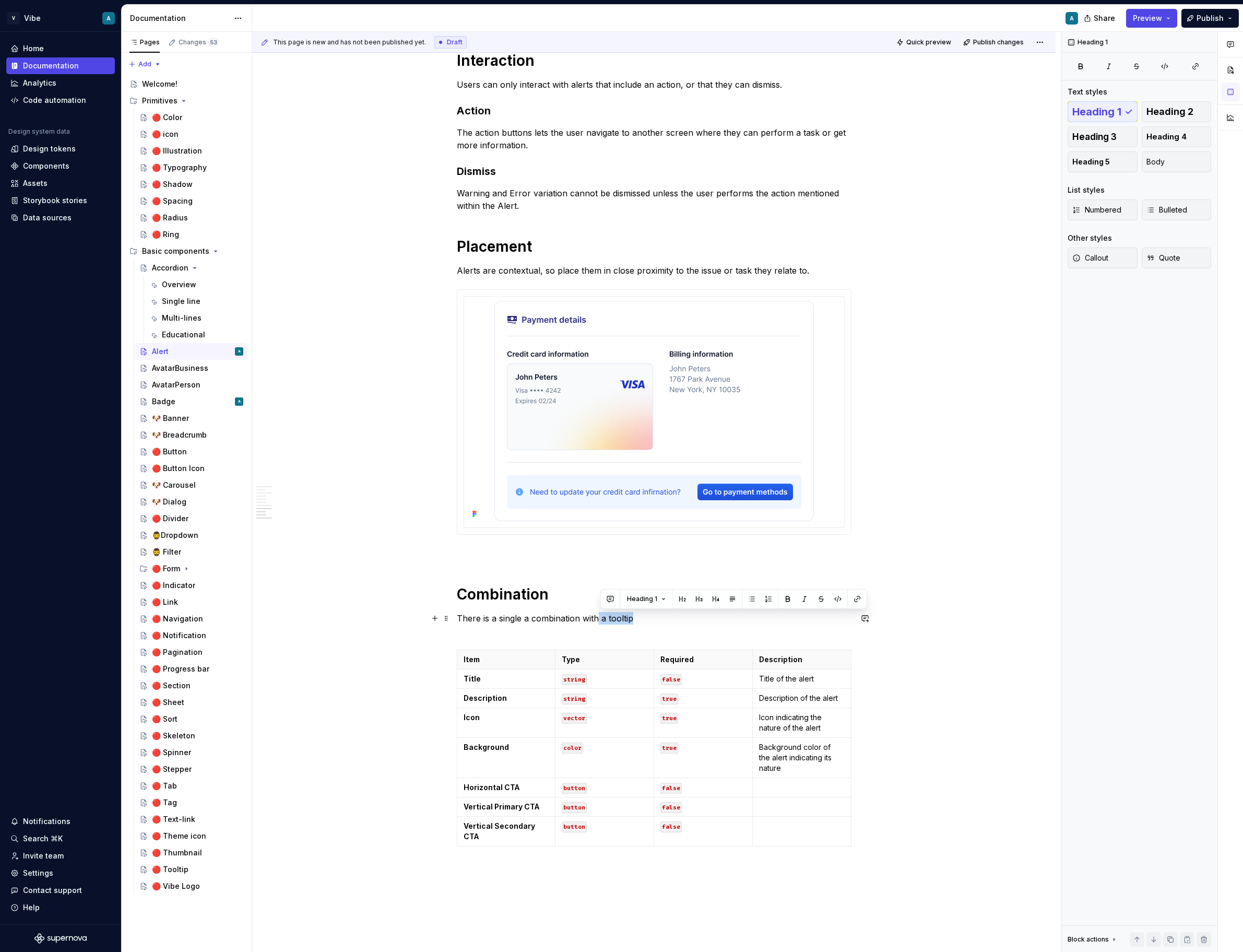
drag, startPoint x: 600, startPoint y: 616, endPoint x: 719, endPoint y: 616, distance: 119.0
click at [719, 616] on p "There is a single a combination with a tooltip" at bounding box center [654, 624] width 395 height 25
drag, startPoint x: 641, startPoint y: 619, endPoint x: 618, endPoint y: 619, distance: 23.0
click at [618, 619] on p "There is a single a combination within a Dialog" at bounding box center [654, 624] width 395 height 25
click at [867, 597] on button "button" at bounding box center [874, 599] width 14 height 14
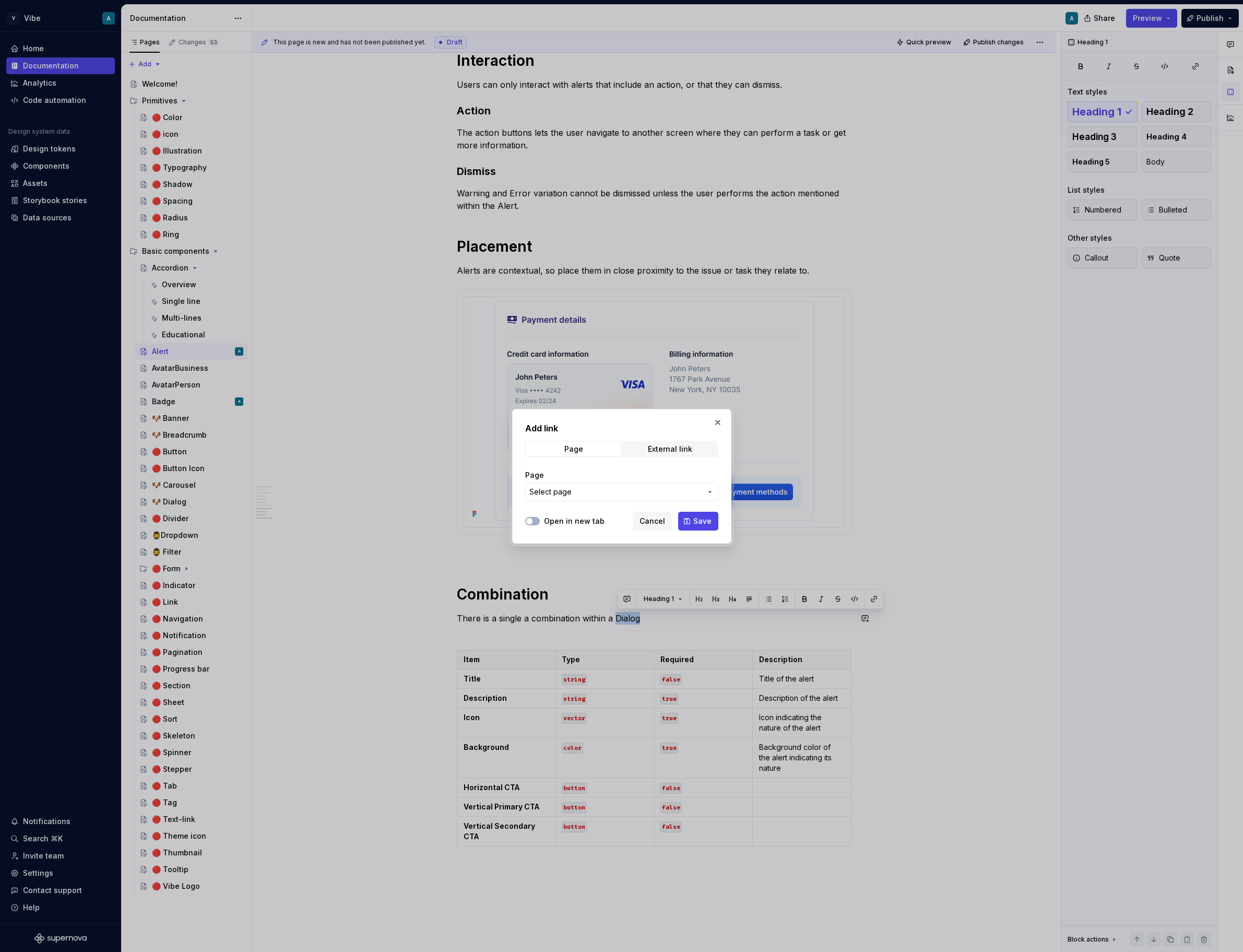
click at [566, 489] on span "Select page" at bounding box center [551, 492] width 42 height 10
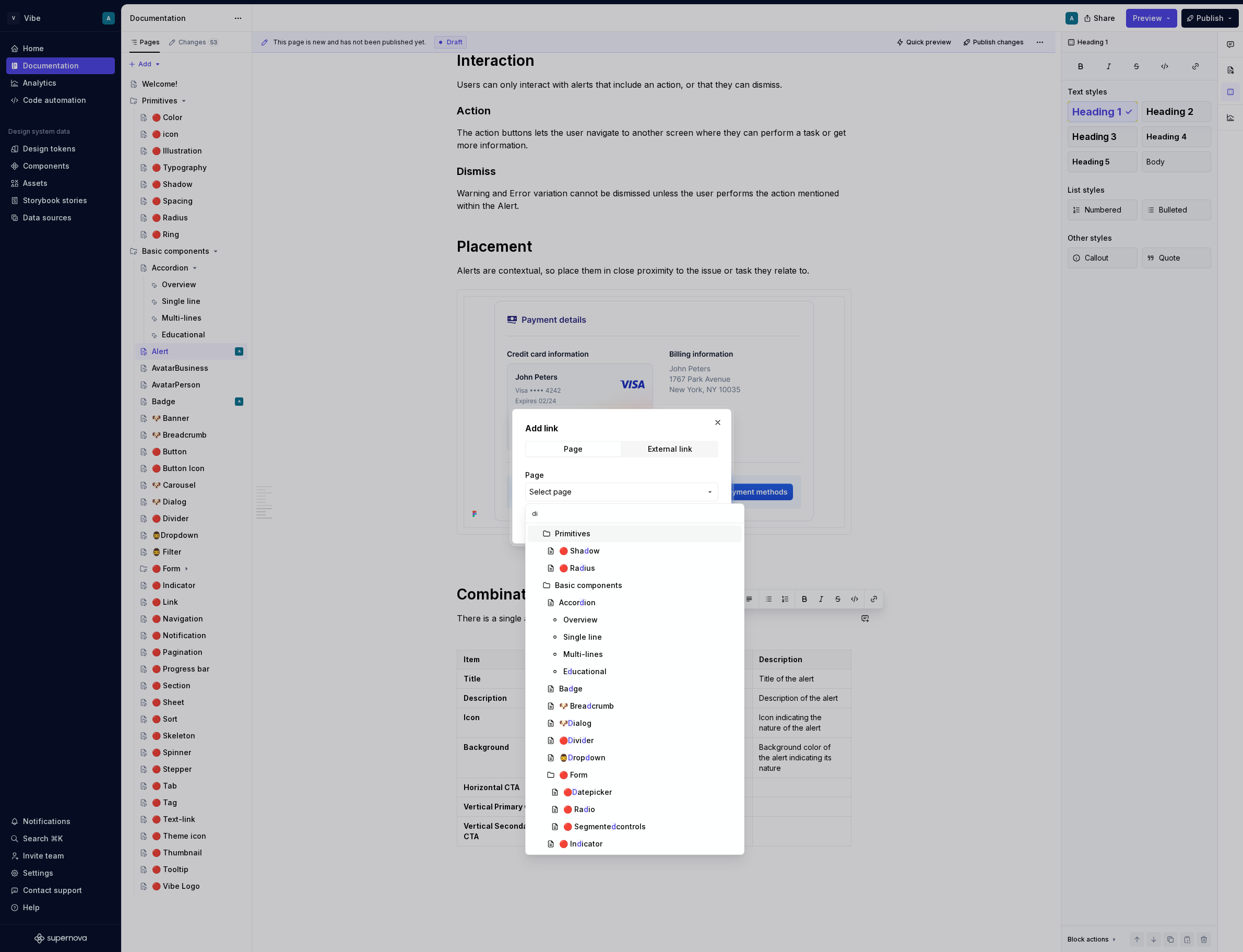
type input "dia"
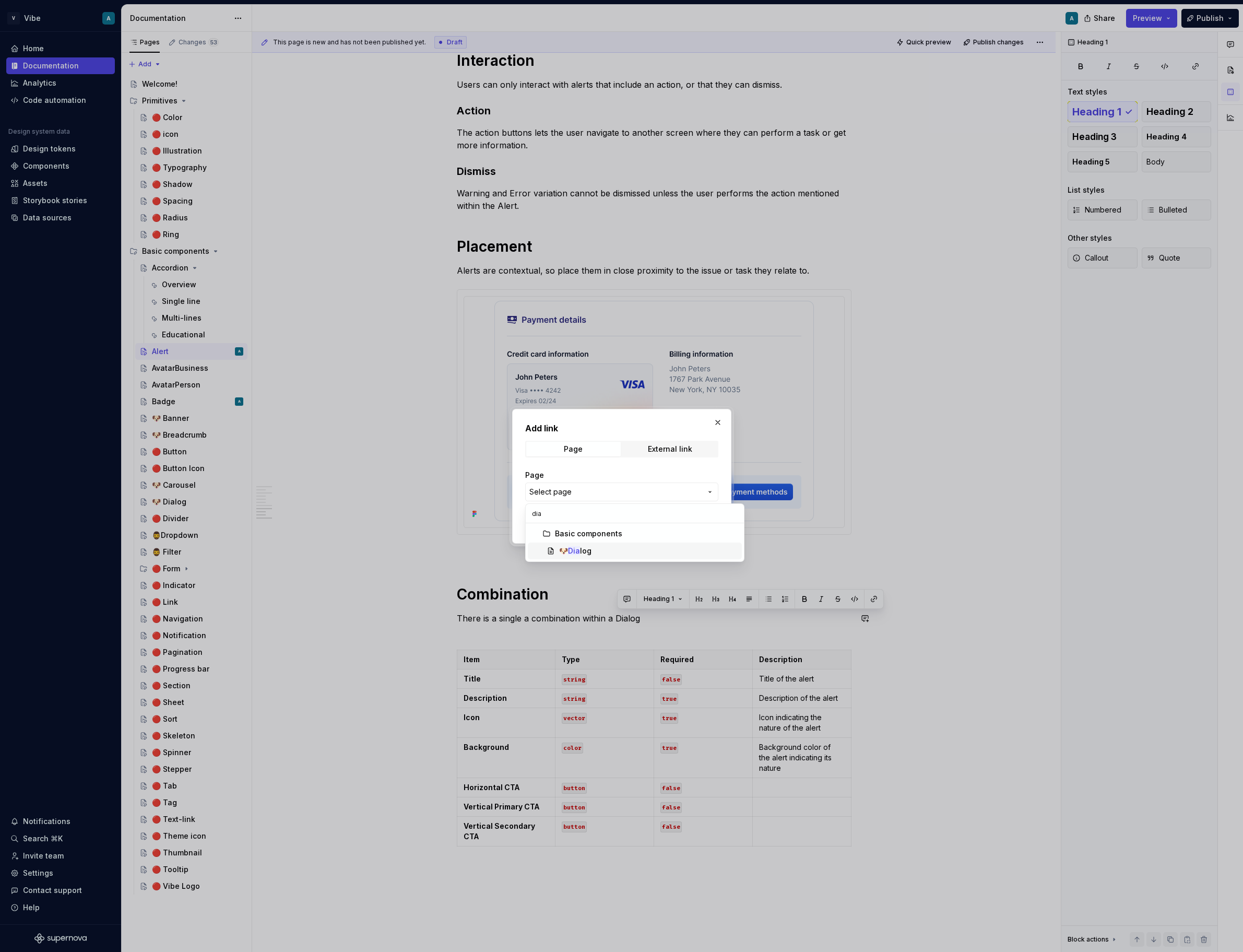
click at [601, 545] on span "🐶 Dia log" at bounding box center [634, 551] width 214 height 17
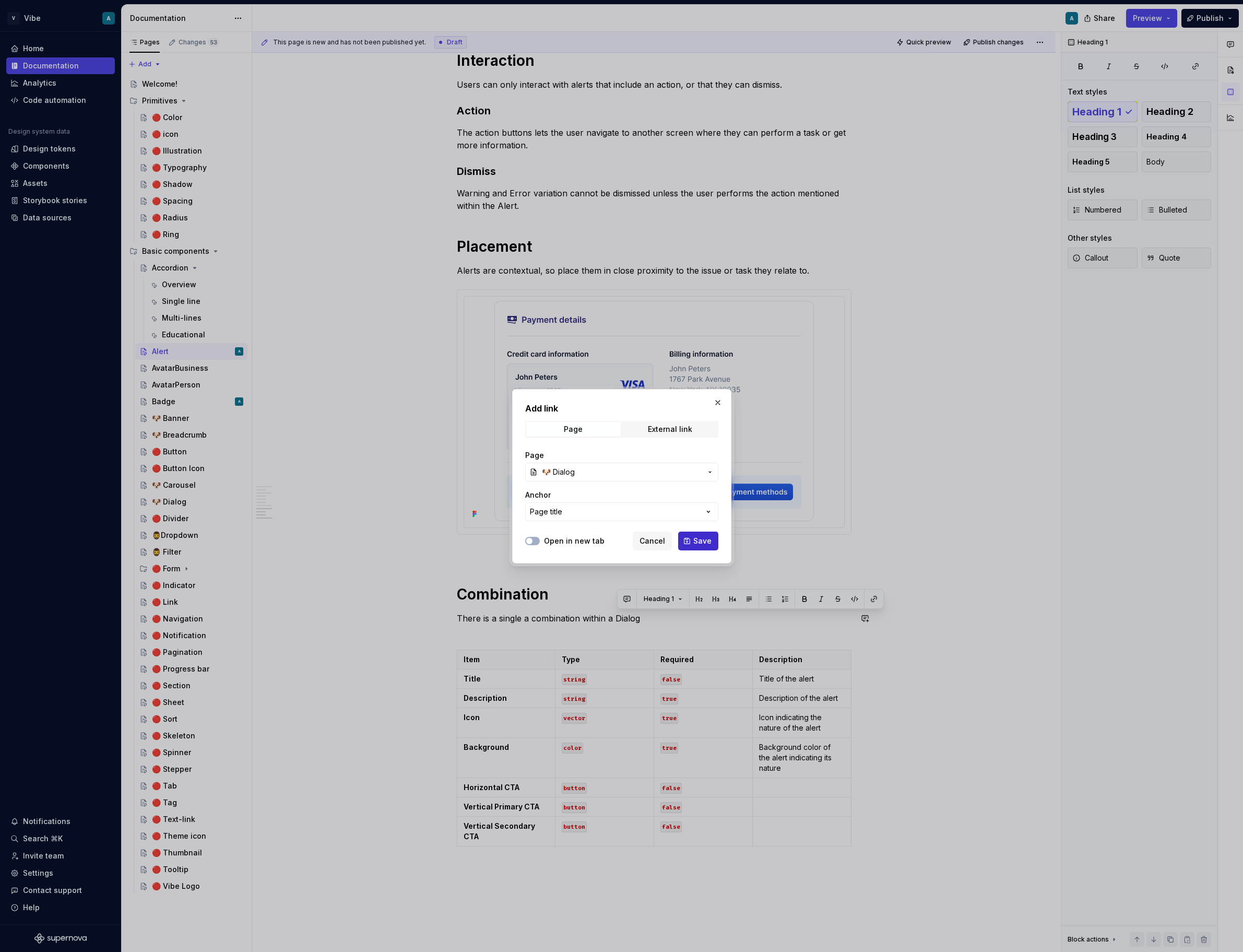
click at [695, 539] on span "Save" at bounding box center [703, 540] width 18 height 10
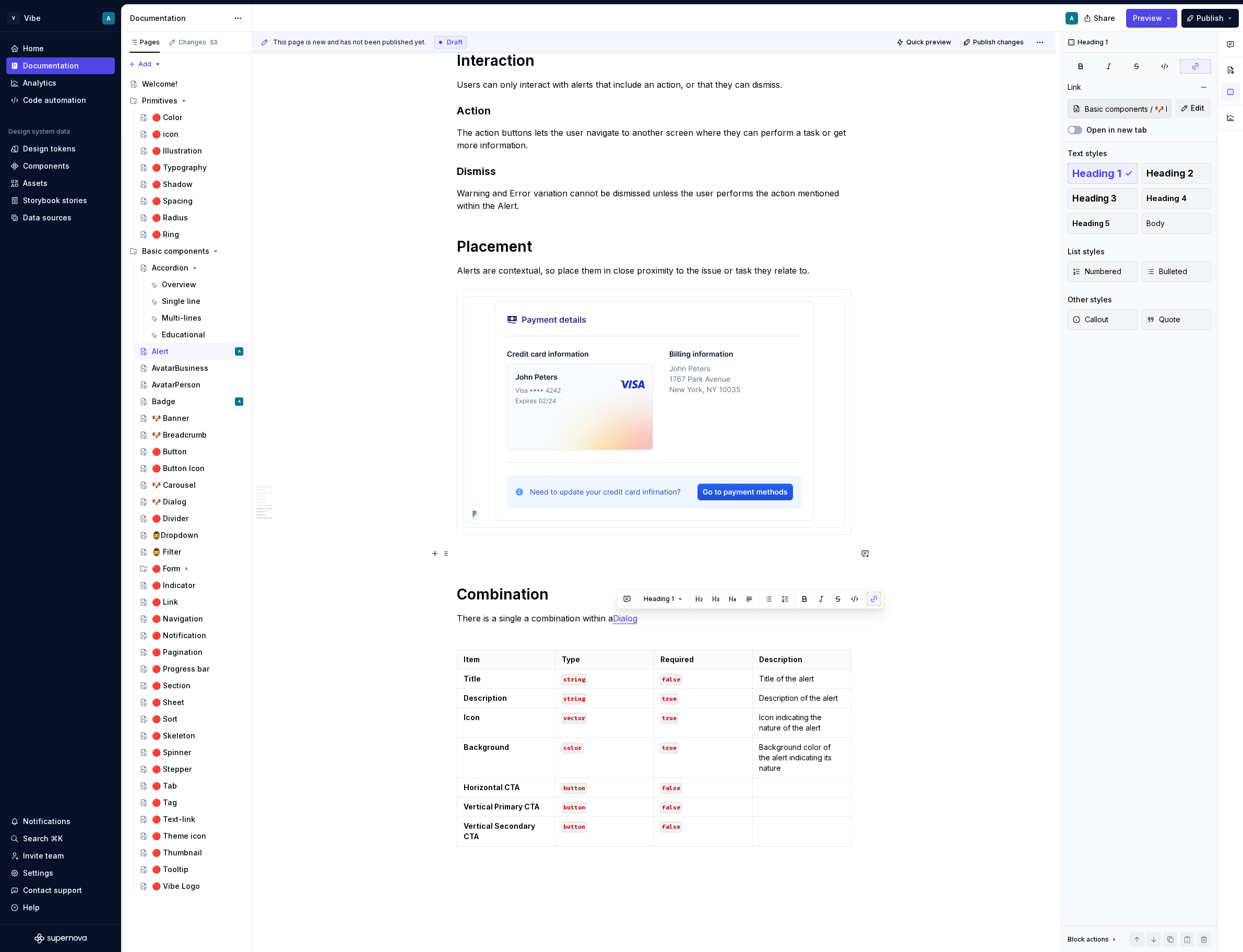
click at [710, 551] on p at bounding box center [654, 553] width 395 height 13
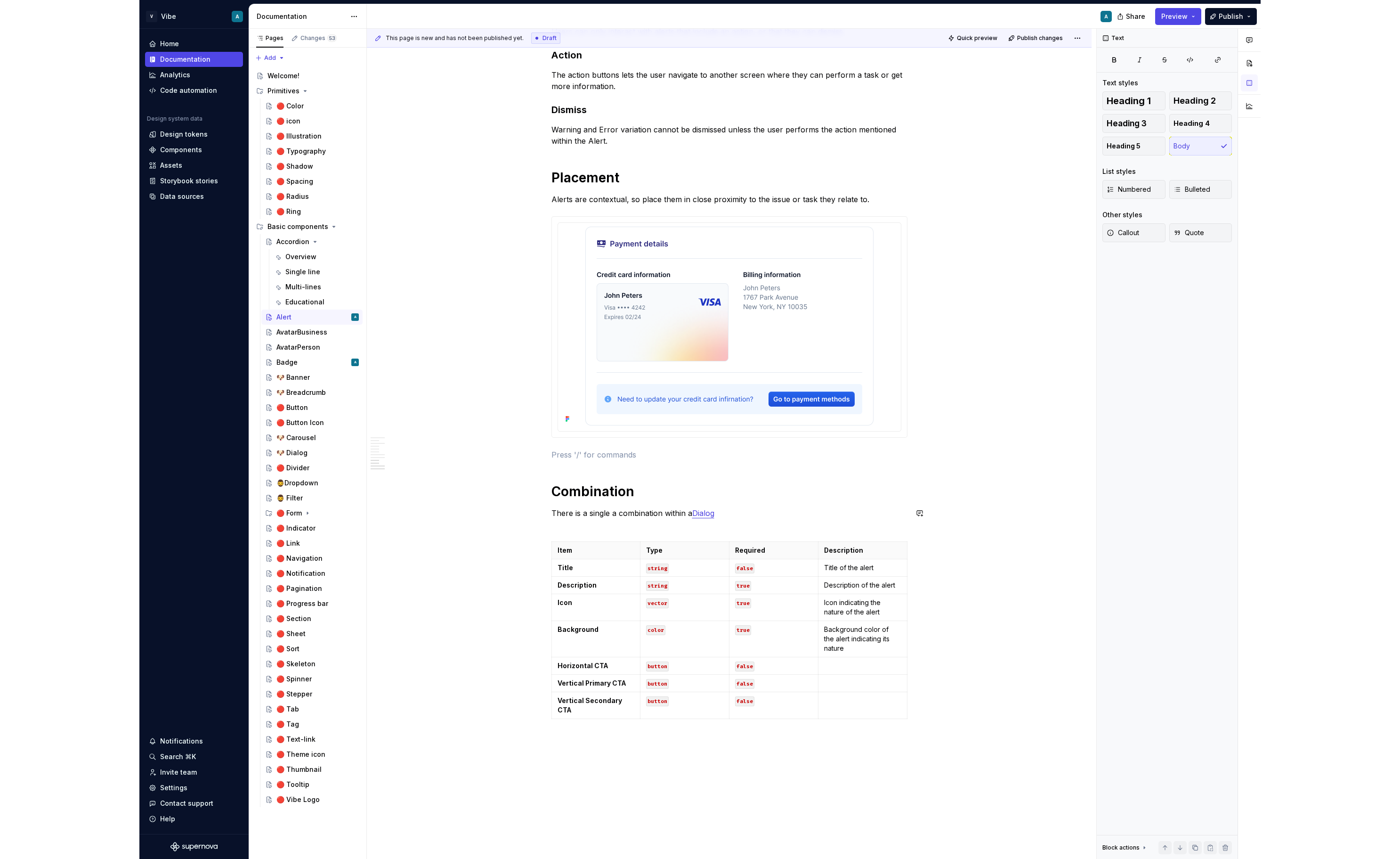
scroll to position [2144, 0]
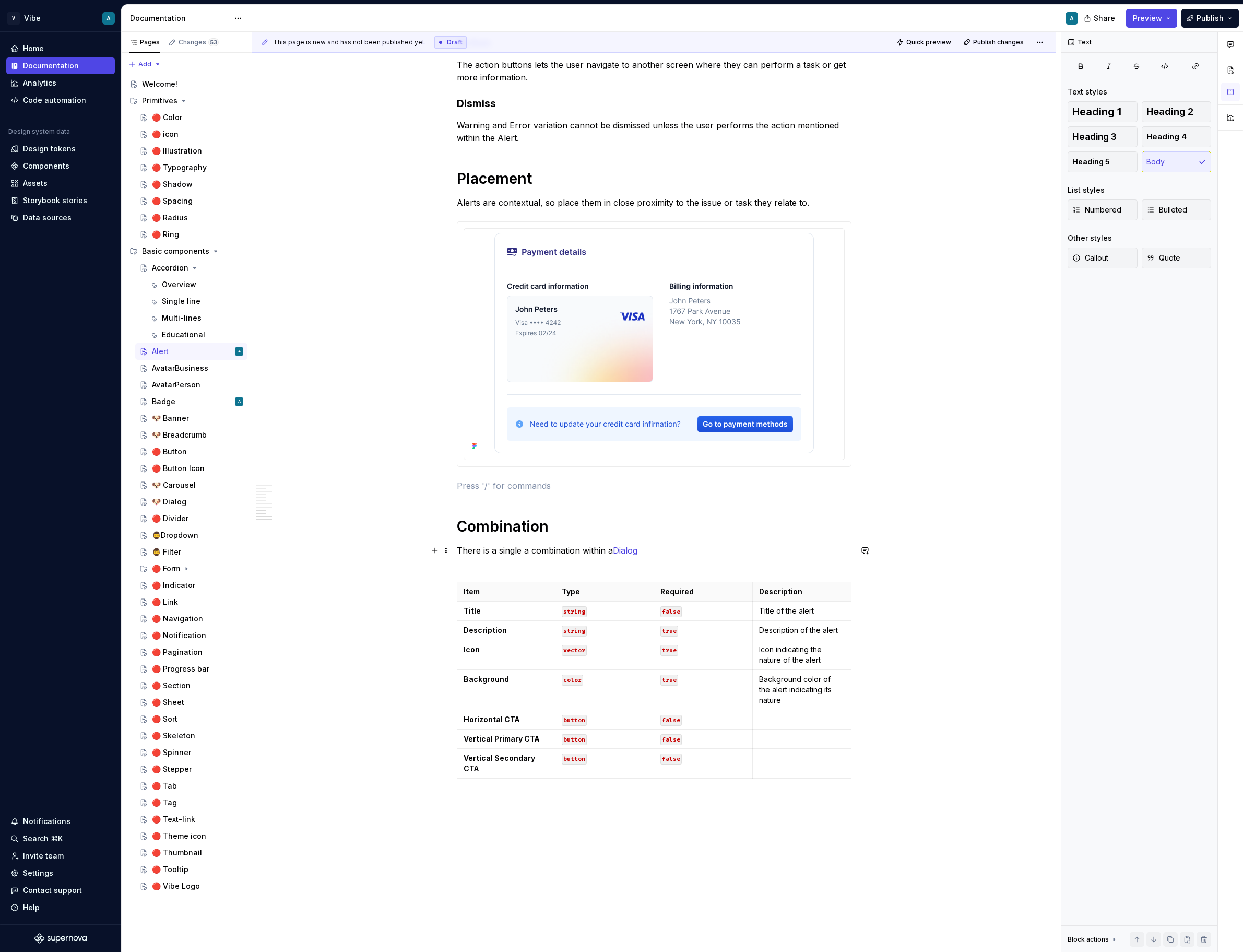
click at [694, 545] on p "There is a single a combination within a Dialog" at bounding box center [654, 557] width 395 height 25
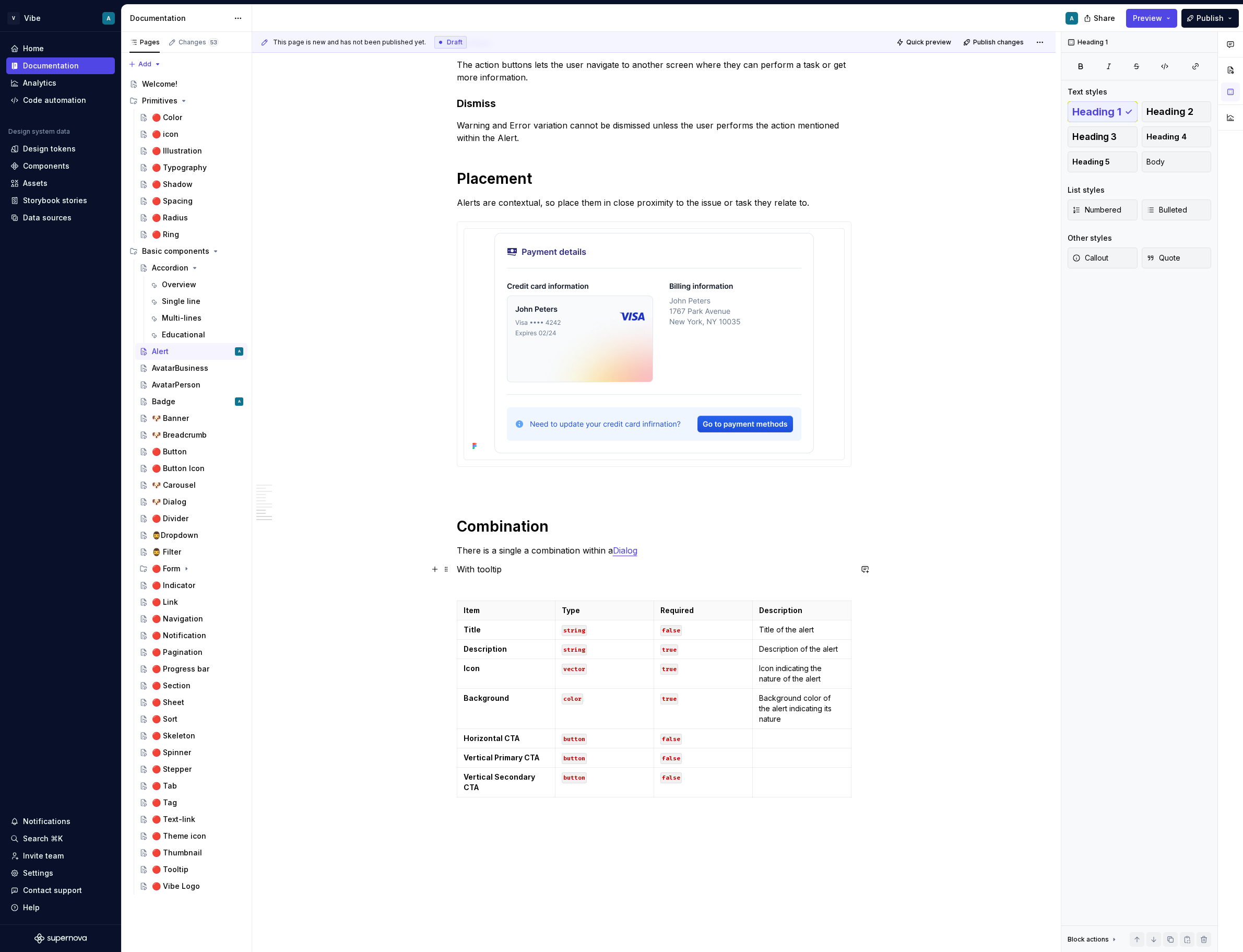
click at [477, 570] on p "With tooltip" at bounding box center [654, 575] width 395 height 25
drag, startPoint x: 547, startPoint y: 569, endPoint x: 518, endPoint y: 567, distance: 29.1
click at [518, 567] on p "Withing Dialog tooltip" at bounding box center [654, 575] width 395 height 25
click at [504, 573] on p "Withing Dialog" at bounding box center [654, 575] width 395 height 25
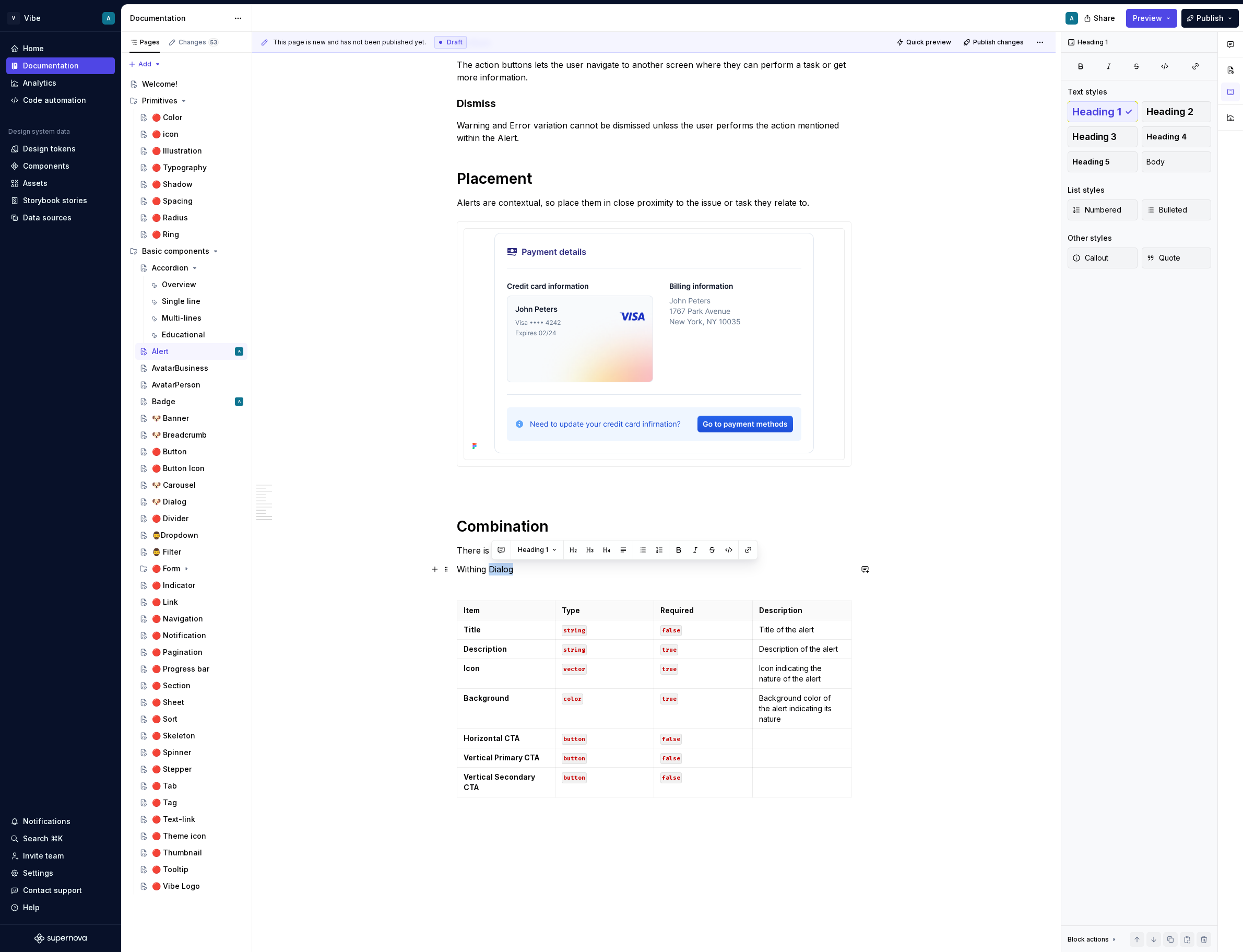
click at [504, 573] on p "Withing Dialog" at bounding box center [654, 575] width 395 height 25
click at [1098, 140] on span "Heading 3" at bounding box center [1095, 136] width 45 height 10
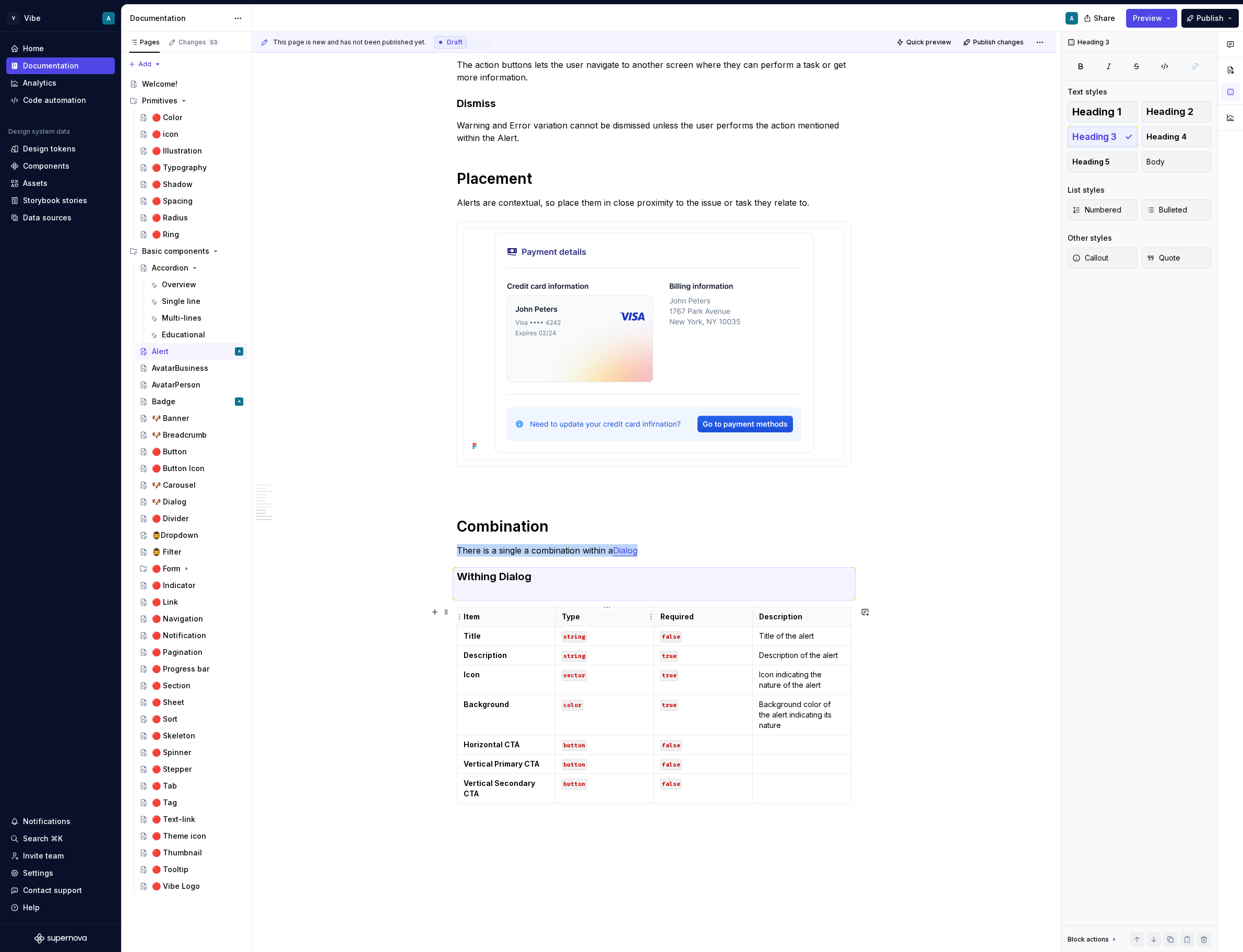
click at [573, 621] on p "Type" at bounding box center [604, 616] width 86 height 10
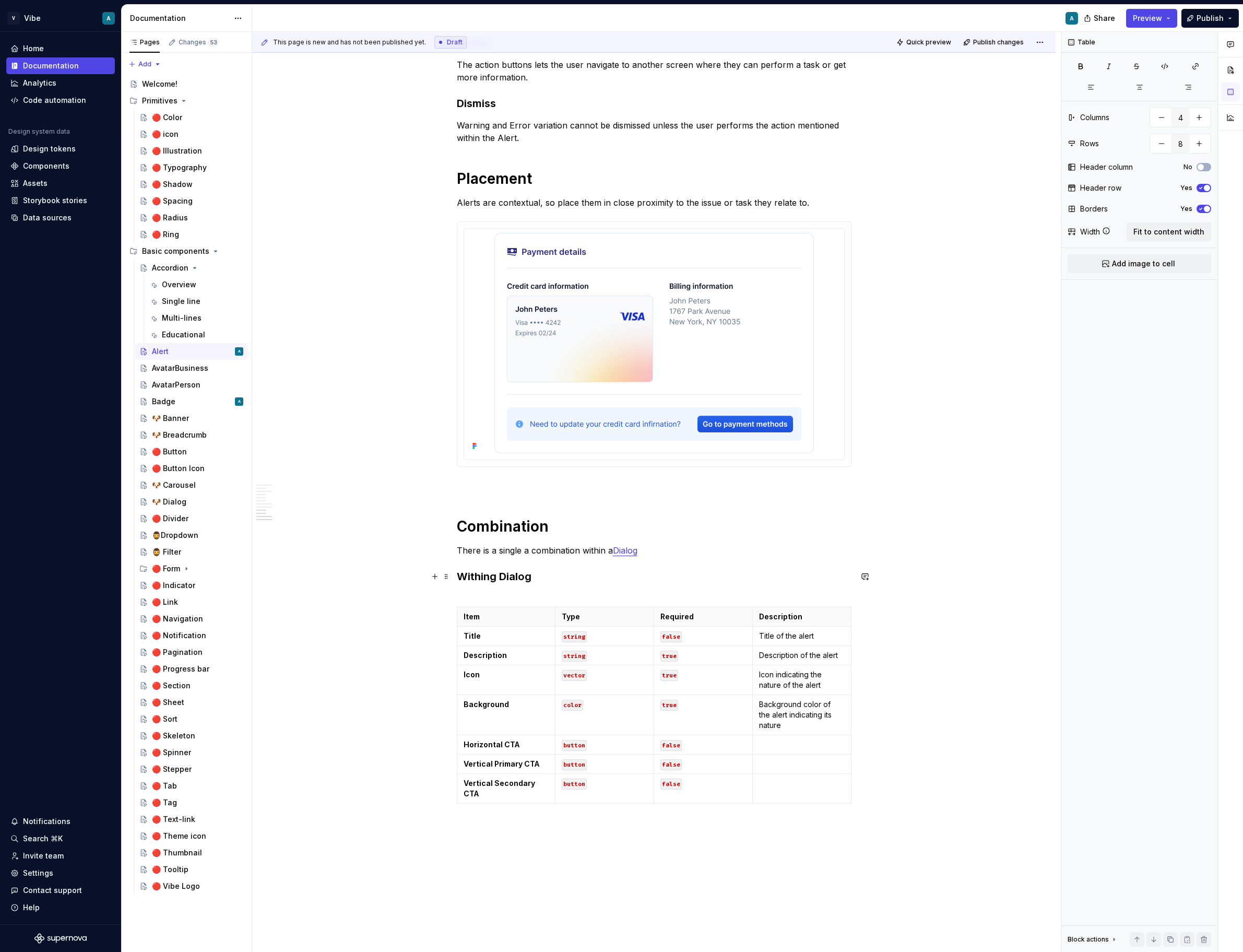
click at [554, 580] on h3 "Withing Dialog" at bounding box center [654, 583] width 395 height 30
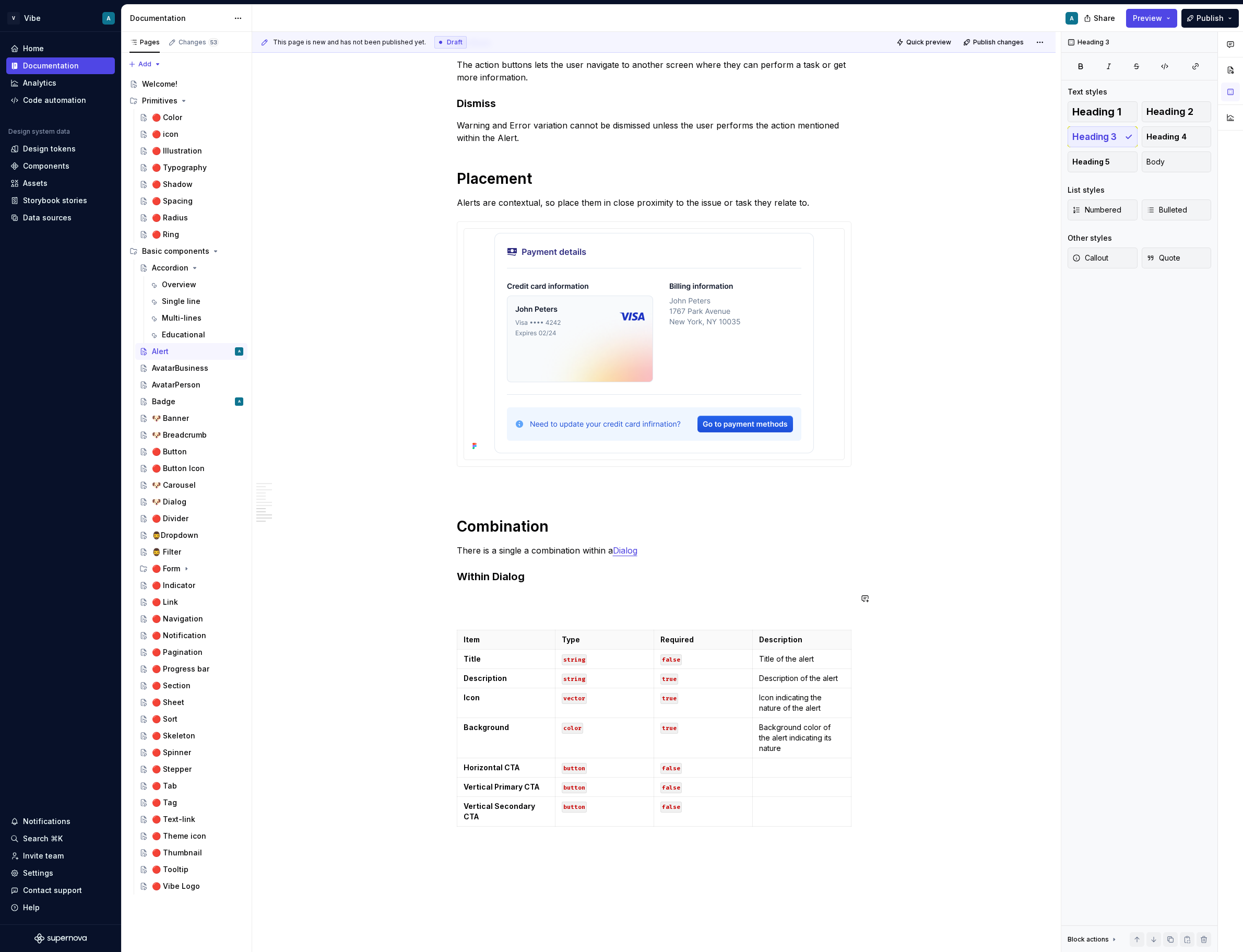
click at [527, 634] on div "Figma images" at bounding box center [546, 634] width 111 height 10
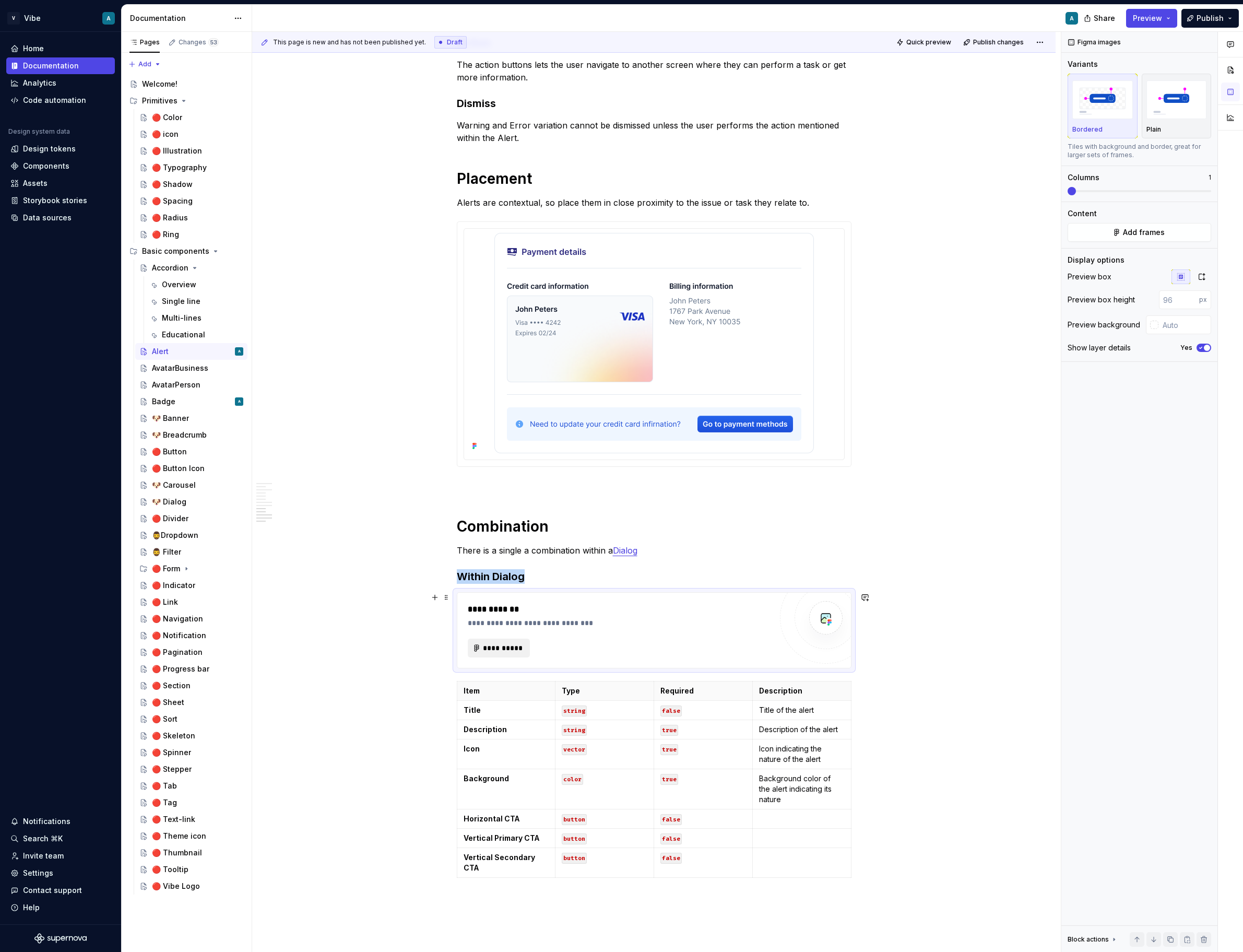
click at [512, 649] on span "**********" at bounding box center [503, 648] width 41 height 10
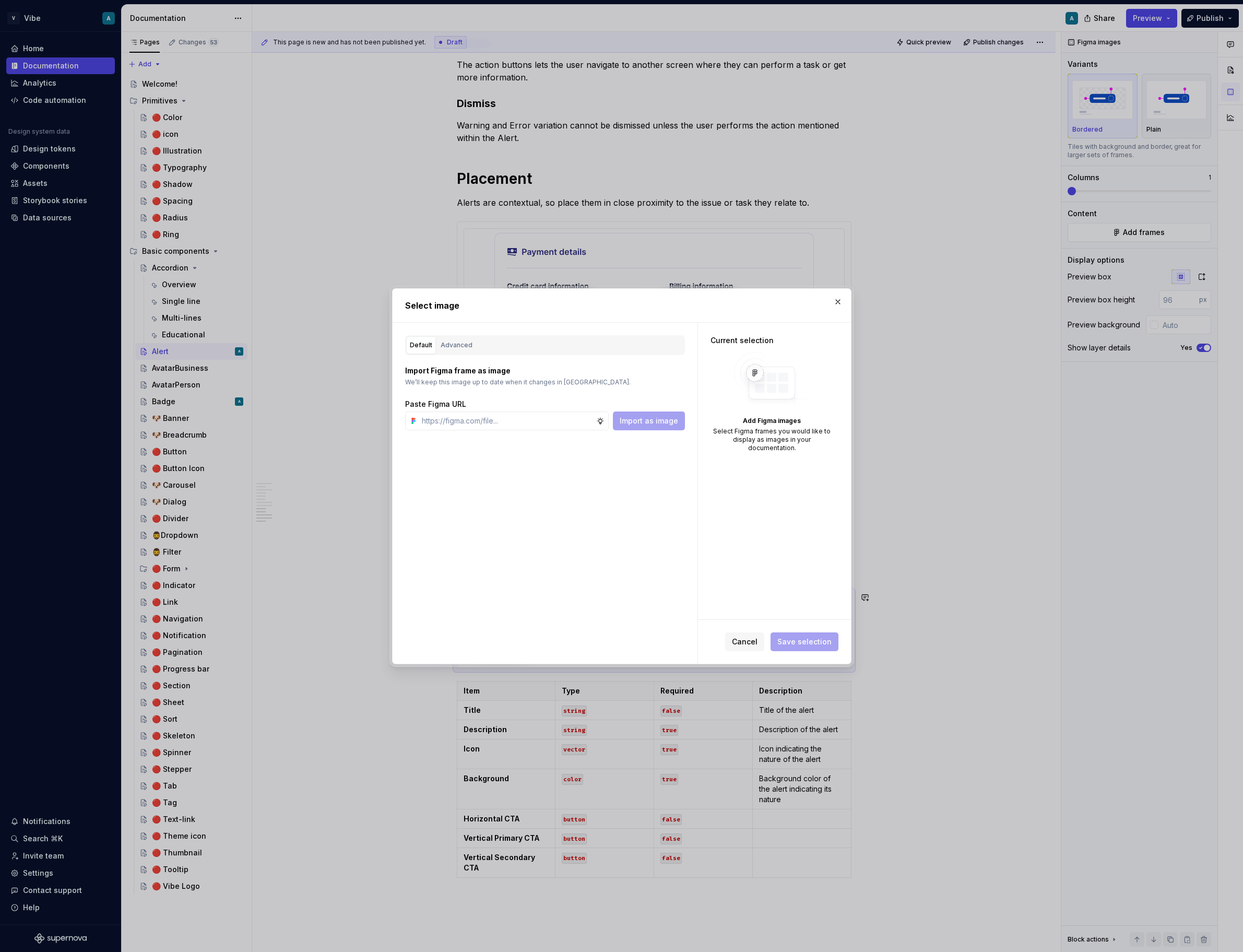
type textarea "*"
click at [463, 342] on div "Advanced" at bounding box center [456, 345] width 32 height 10
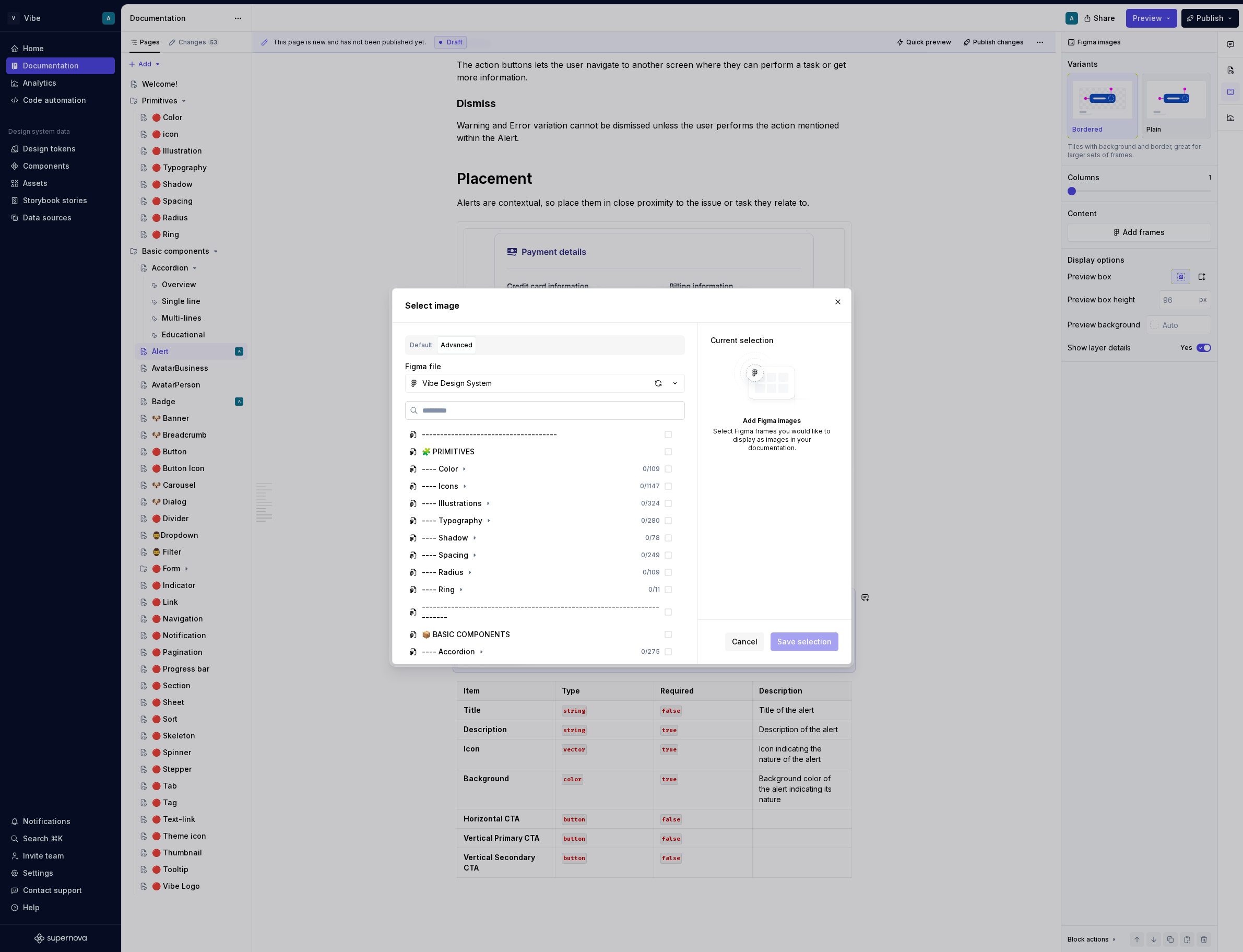
click at [469, 406] on input "search" at bounding box center [551, 410] width 266 height 10
paste input "**********"
type input "**********"
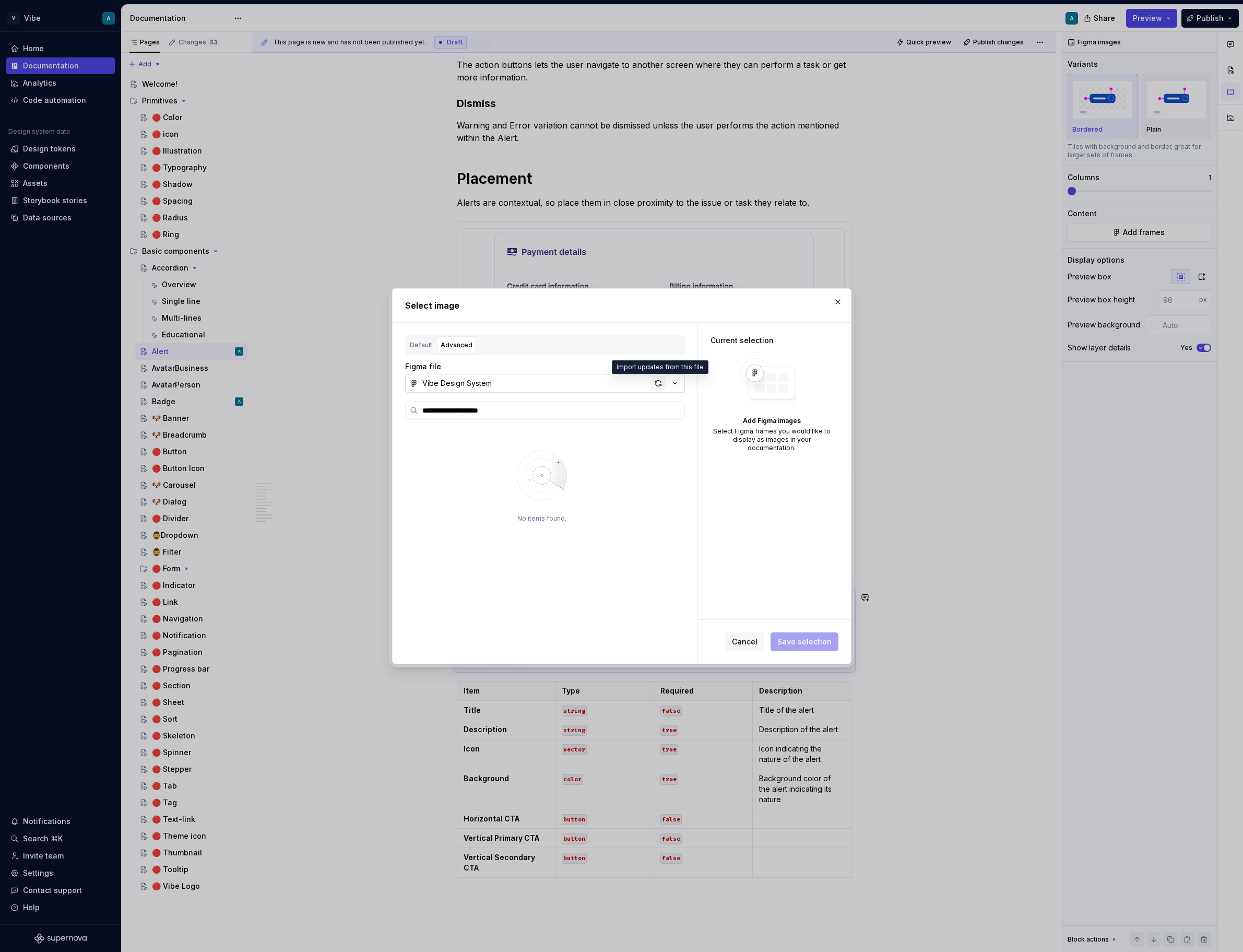
click at [663, 386] on div "button" at bounding box center [658, 383] width 14 height 14
type textarea "*"
type input "**********"
click at [567, 407] on input "**********" at bounding box center [551, 410] width 266 height 10
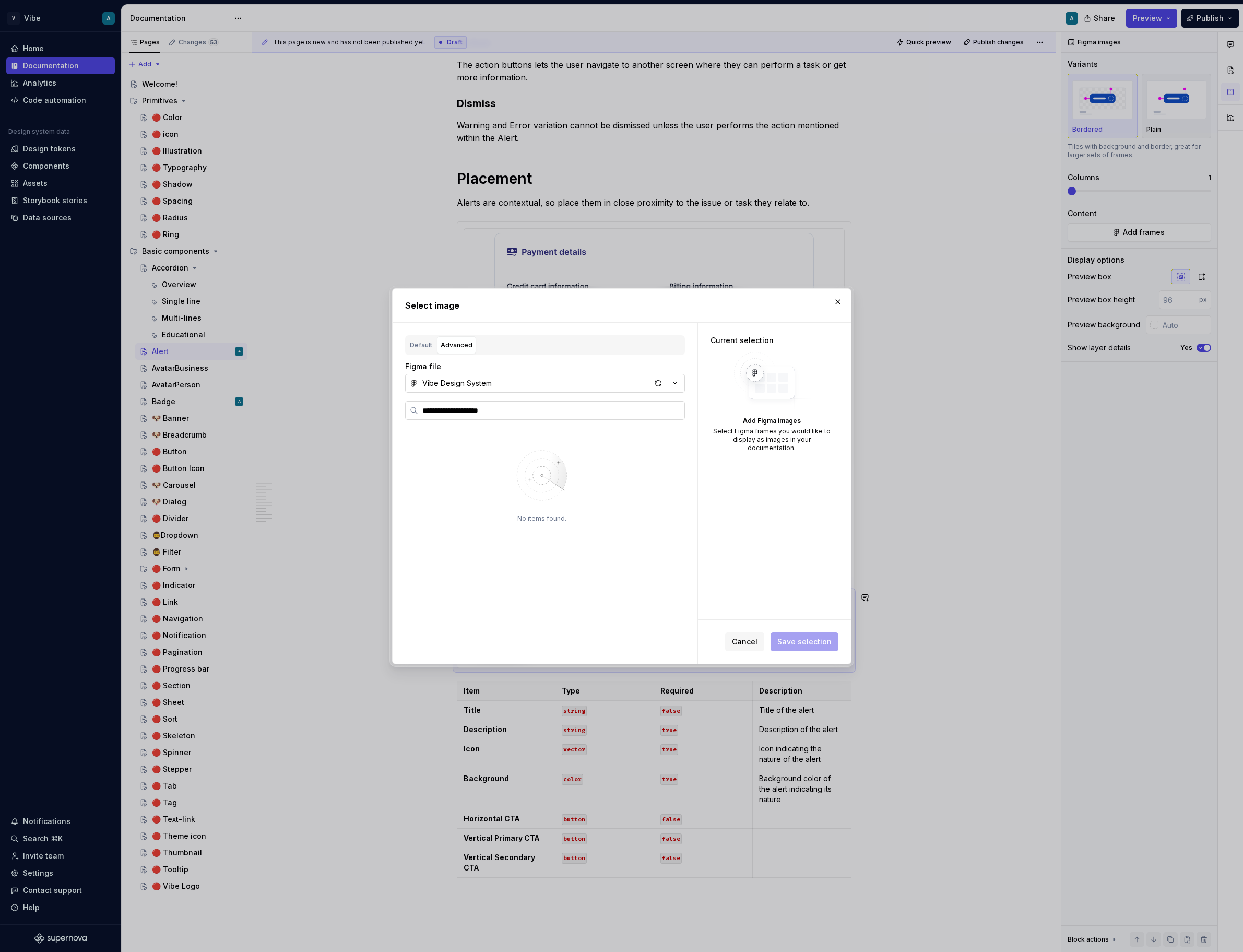
click at [567, 407] on input "**********" at bounding box center [551, 410] width 266 height 10
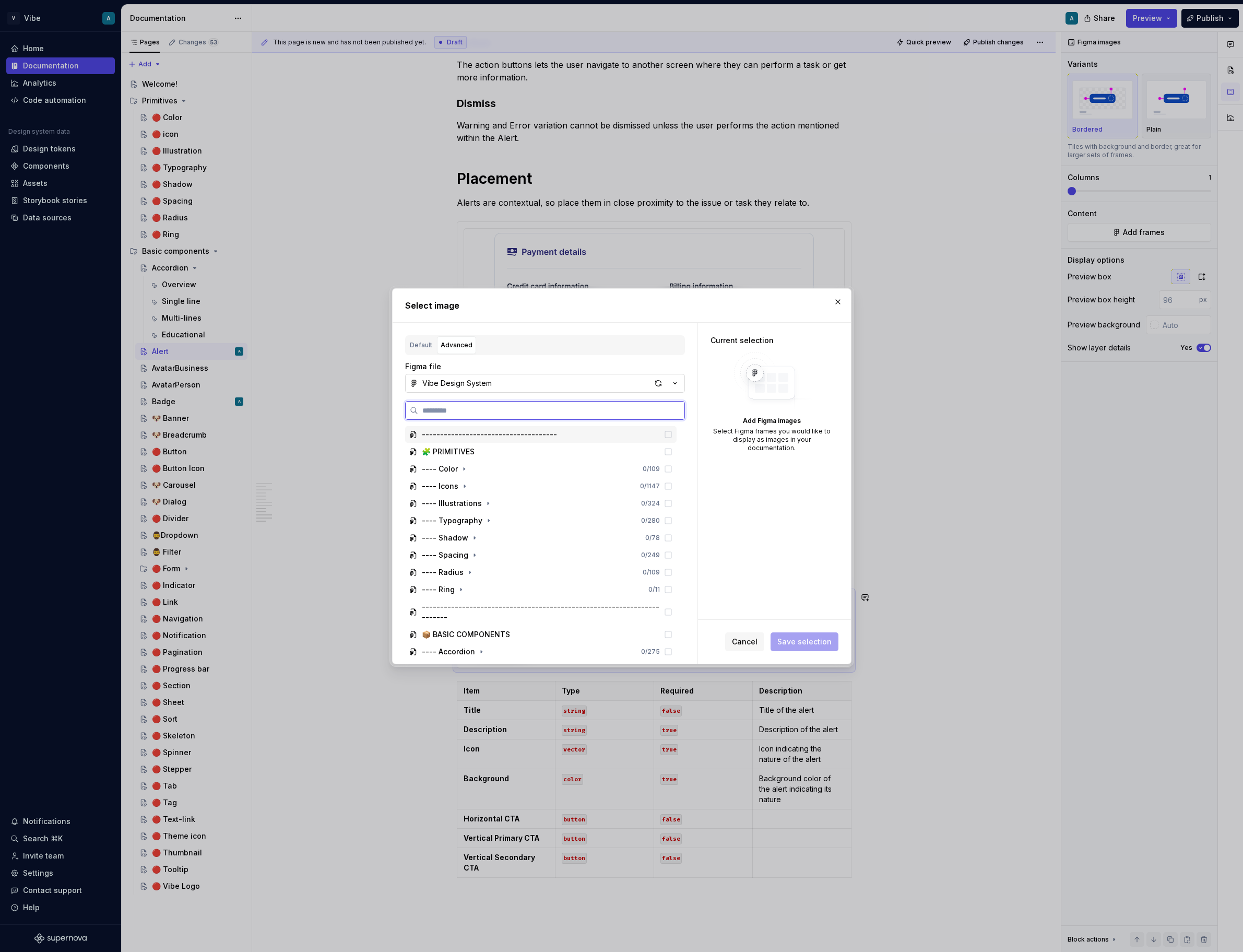
type textarea "*"
paste input "**********"
type input "**********"
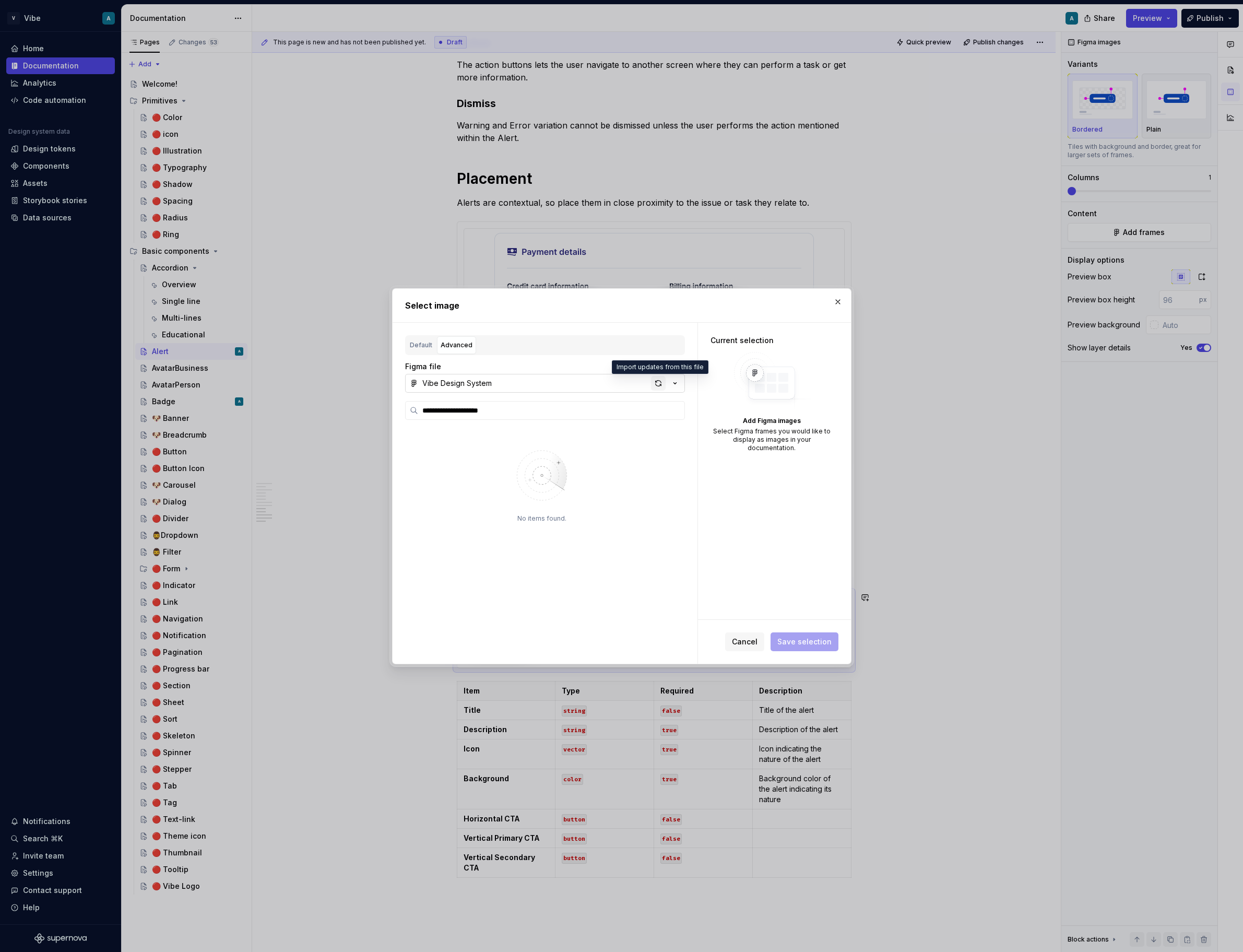
click at [657, 384] on div "button" at bounding box center [658, 383] width 14 height 14
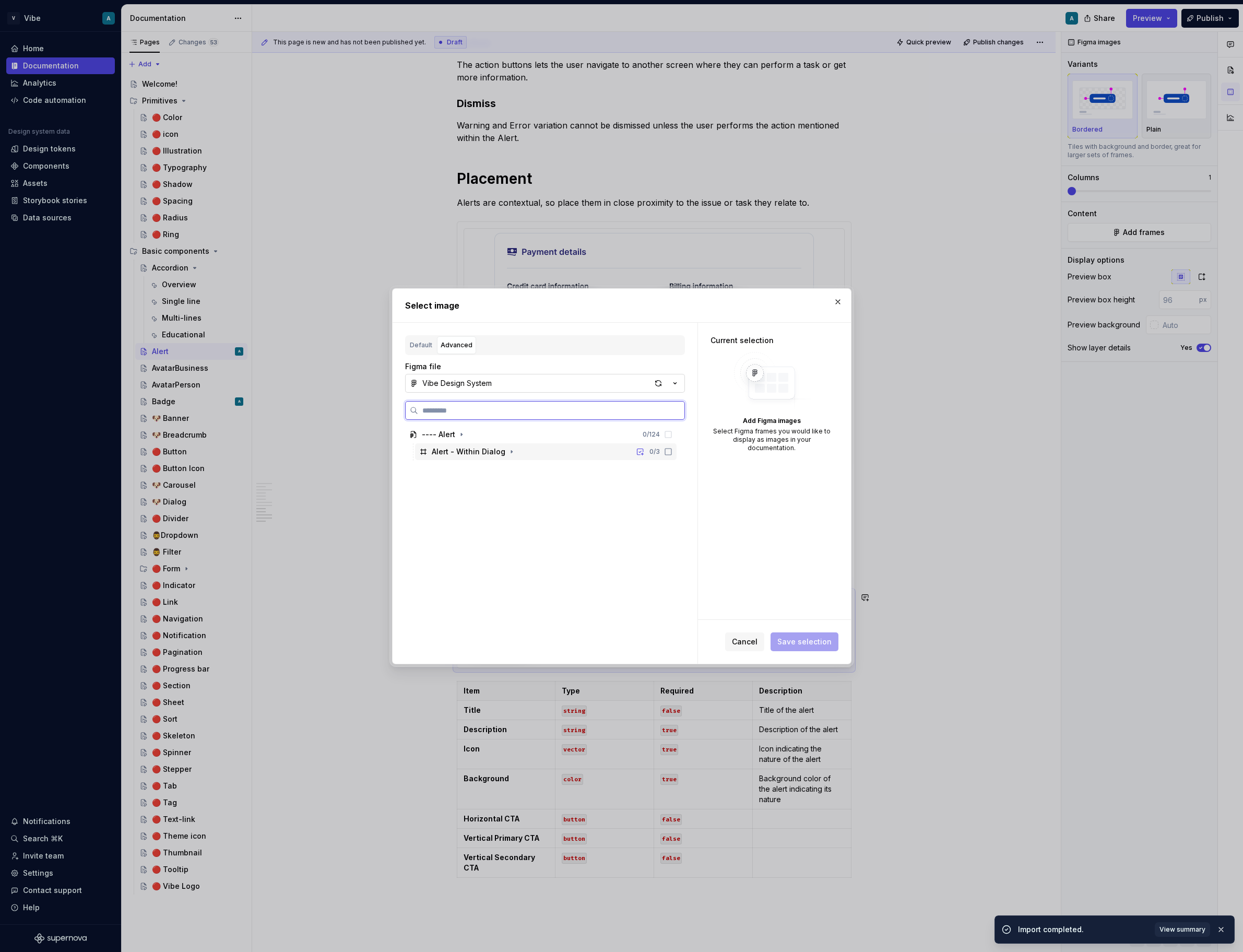
click at [534, 449] on div "Alert - Within Dialog 0 / 3" at bounding box center [546, 452] width 261 height 17
click at [822, 635] on button "Save selection" at bounding box center [804, 641] width 68 height 19
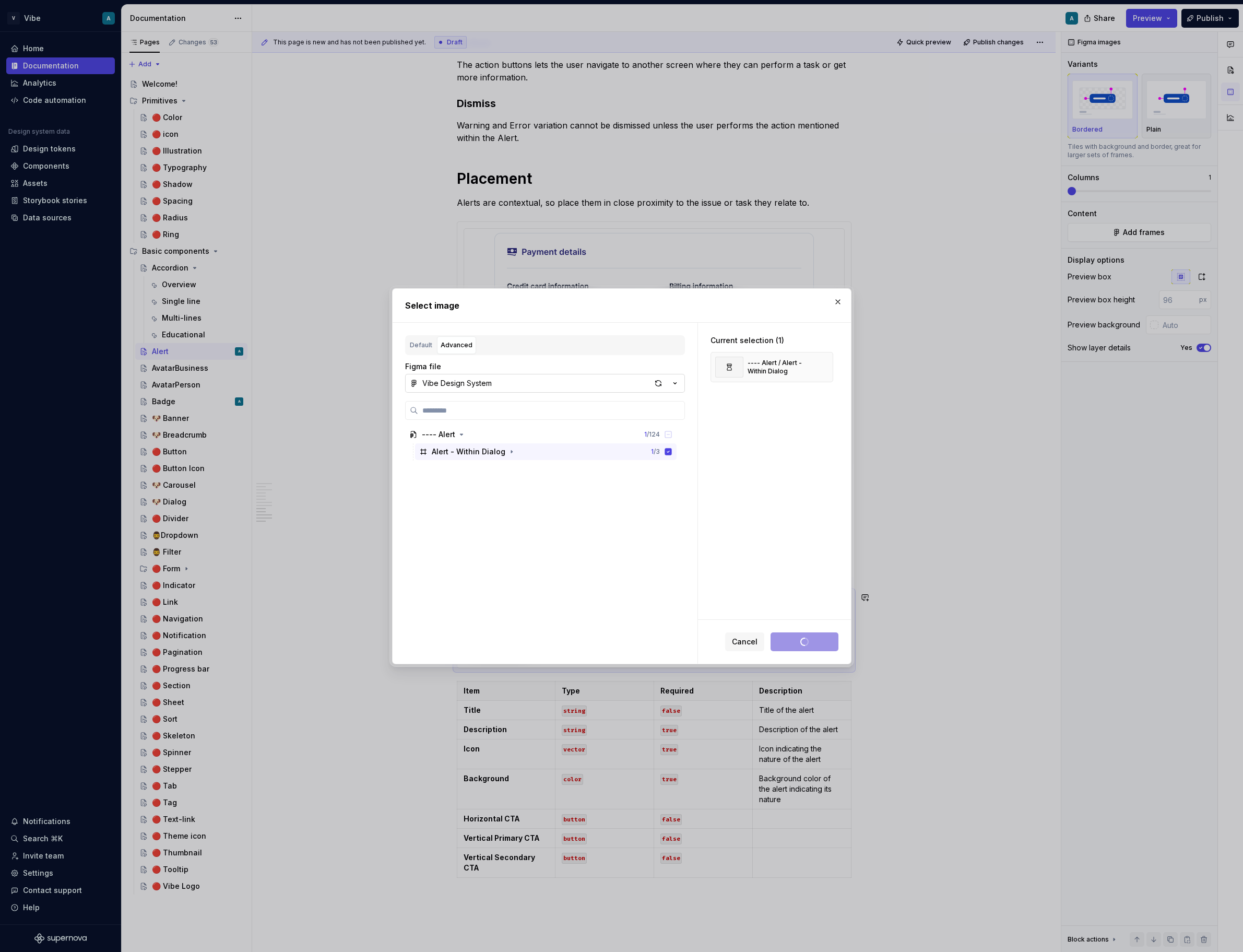
type textarea "*"
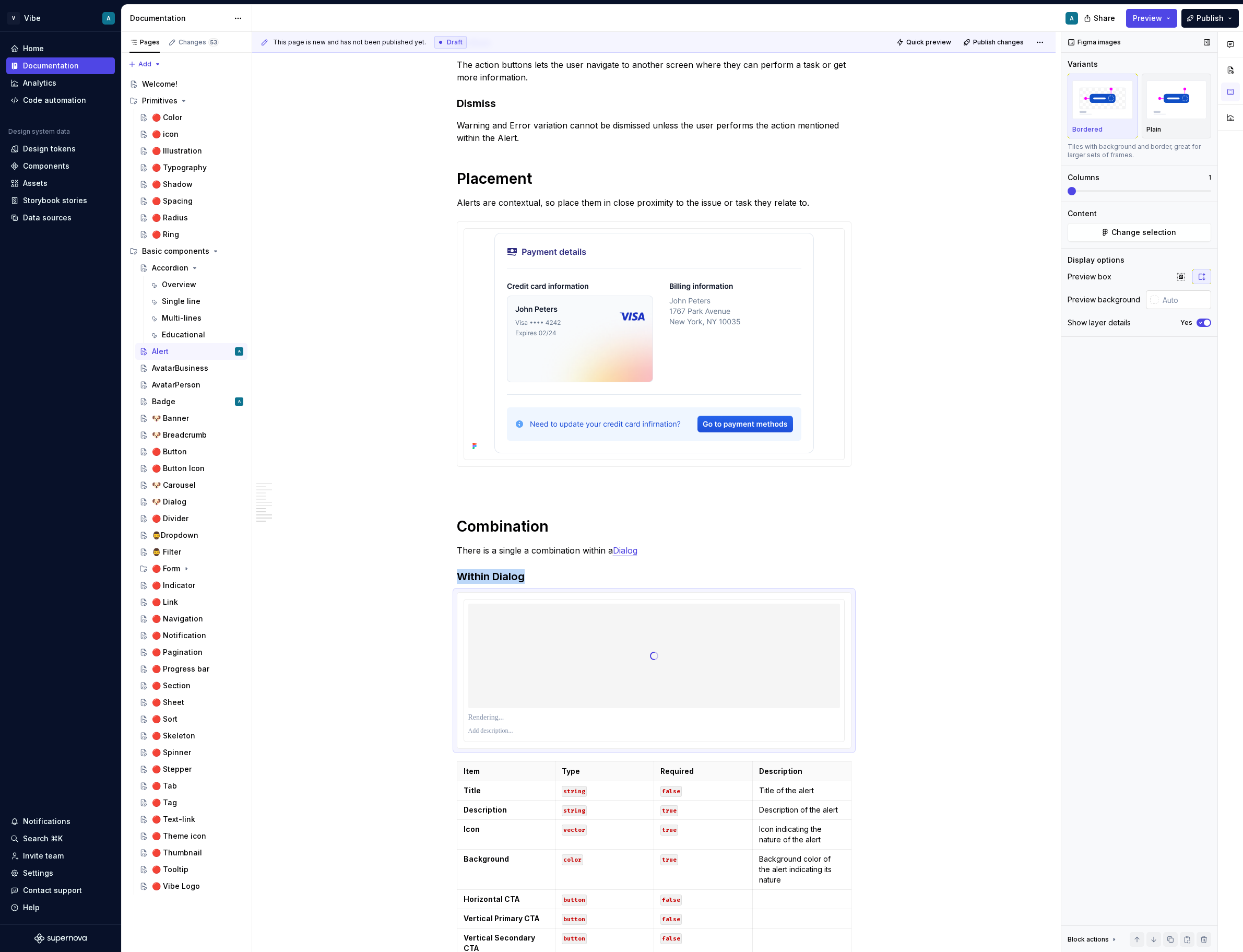
click at [1174, 294] on input "text" at bounding box center [1185, 299] width 53 height 19
type input "#FFFFFF"
click at [1202, 322] on icon "button" at bounding box center [1201, 322] width 8 height 6
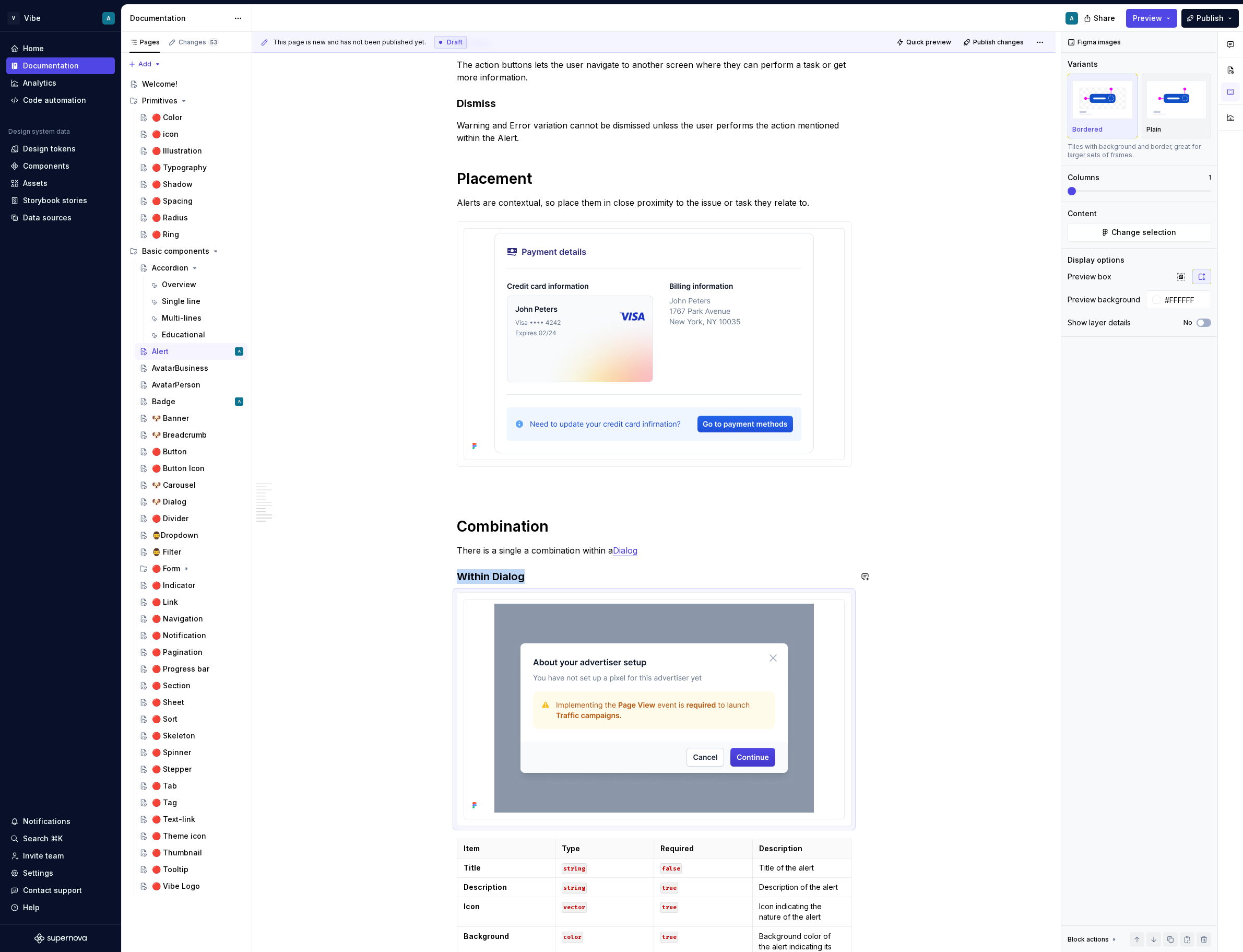
click at [785, 645] on img at bounding box center [654, 708] width 319 height 209
click at [1177, 277] on icon "button" at bounding box center [1181, 277] width 8 height 8
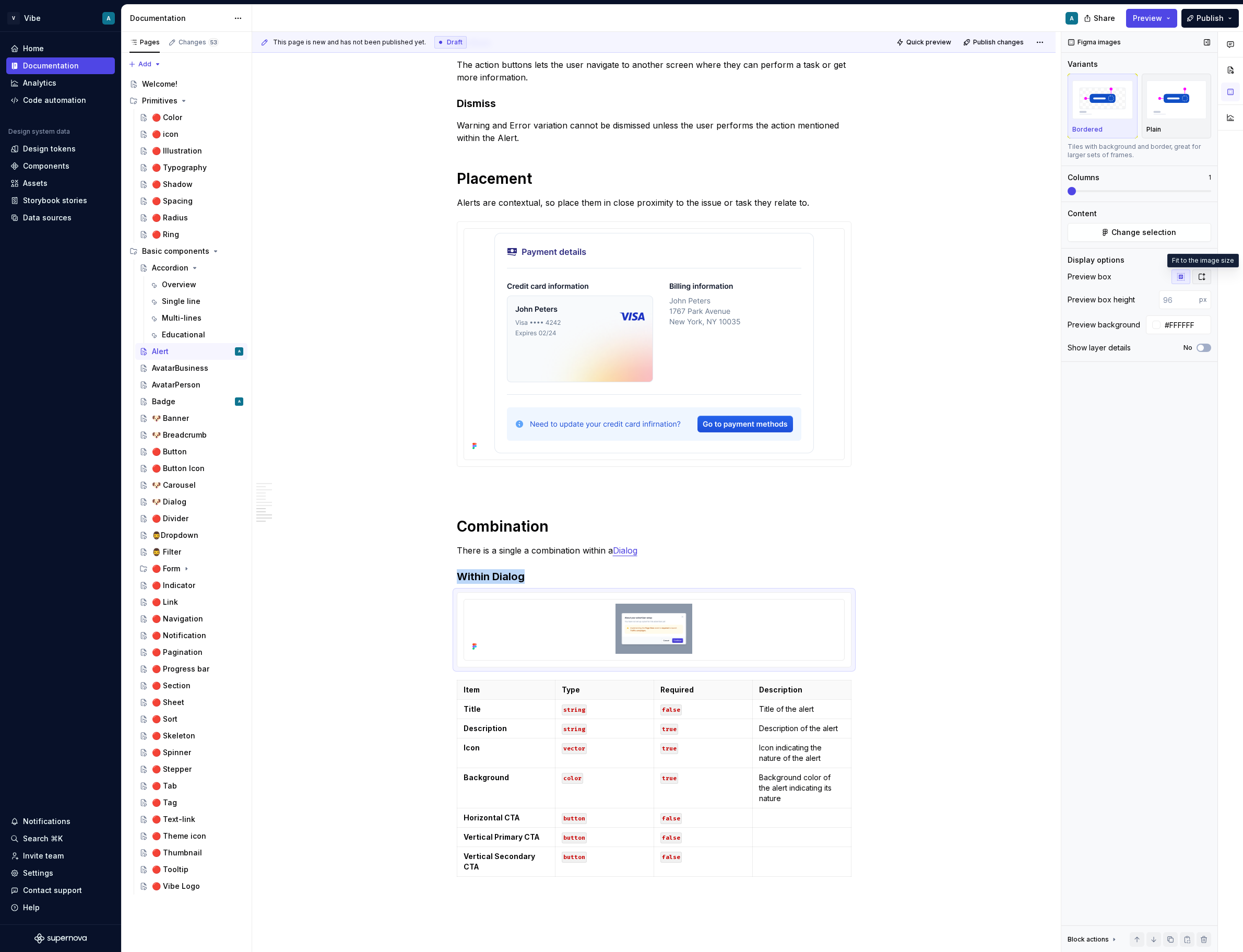
click at [1198, 275] on icon "button" at bounding box center [1202, 277] width 8 height 8
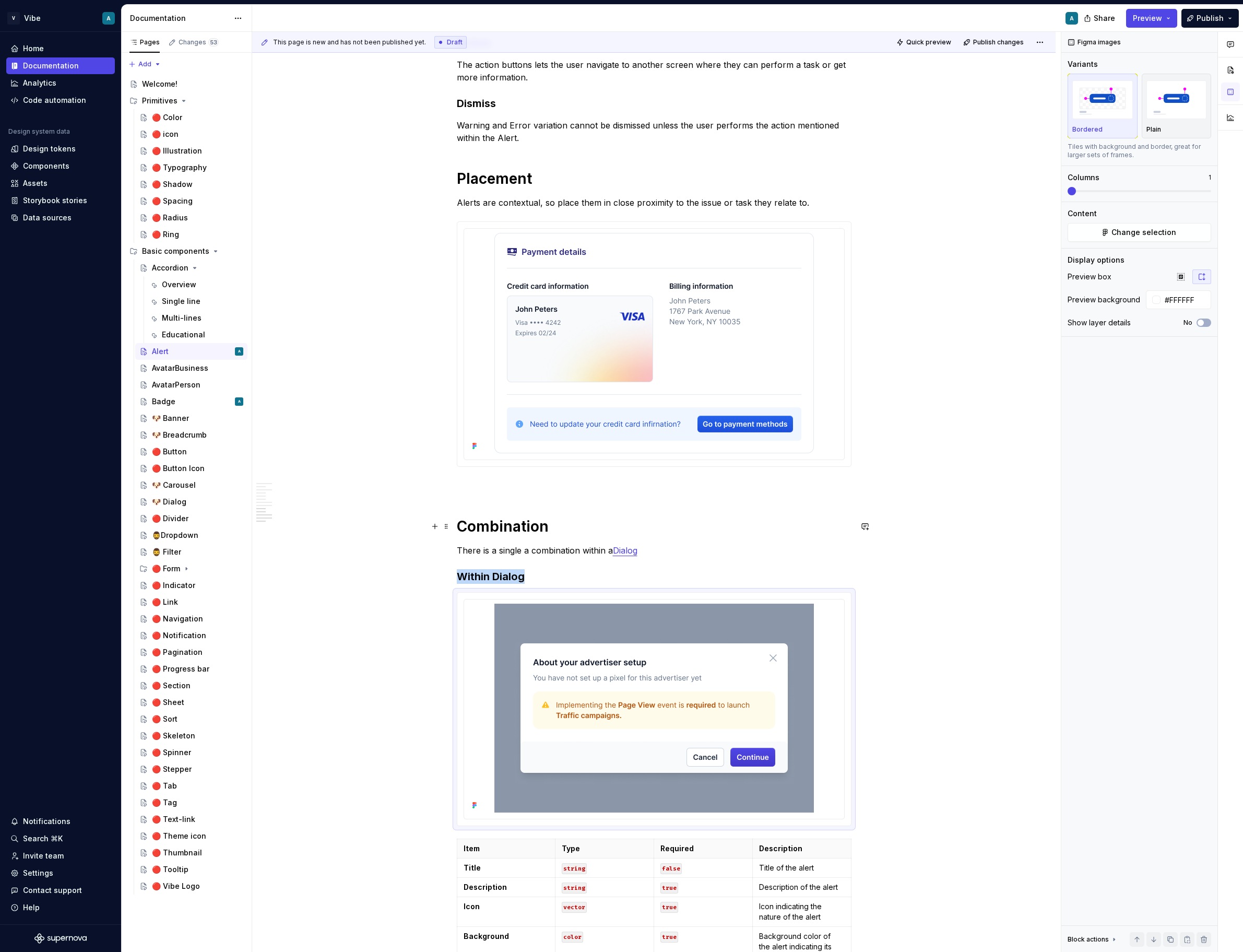
click at [850, 621] on div at bounding box center [654, 709] width 393 height 233
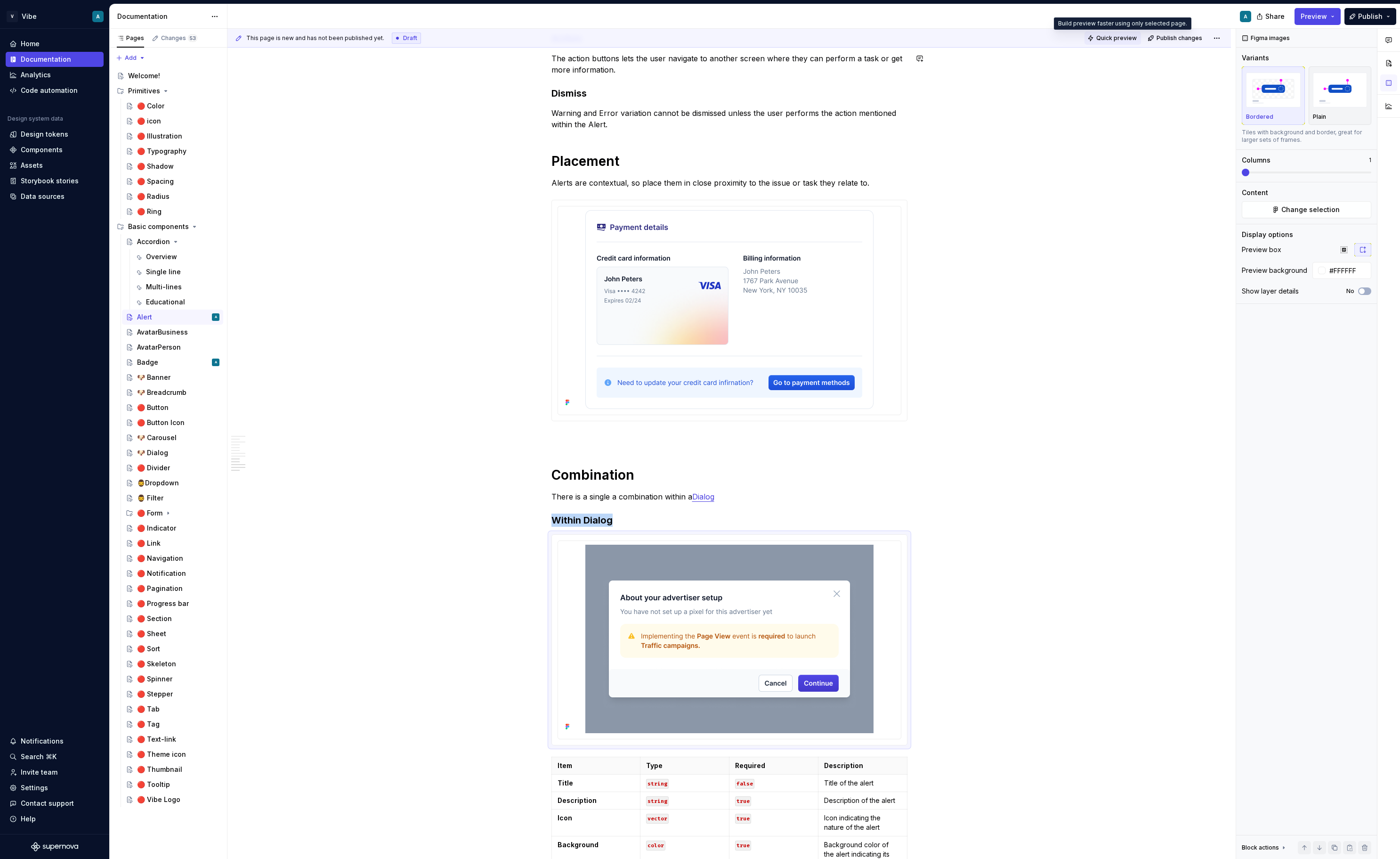
click at [1121, 35] on span "Quick preview" at bounding box center [1116, 38] width 41 height 8
click at [1121, 842] on link "Open page" at bounding box center [1347, 836] width 48 height 13
click at [823, 623] on img at bounding box center [729, 639] width 288 height 189
click at [1121, 209] on span "Change selection" at bounding box center [1310, 209] width 58 height 9
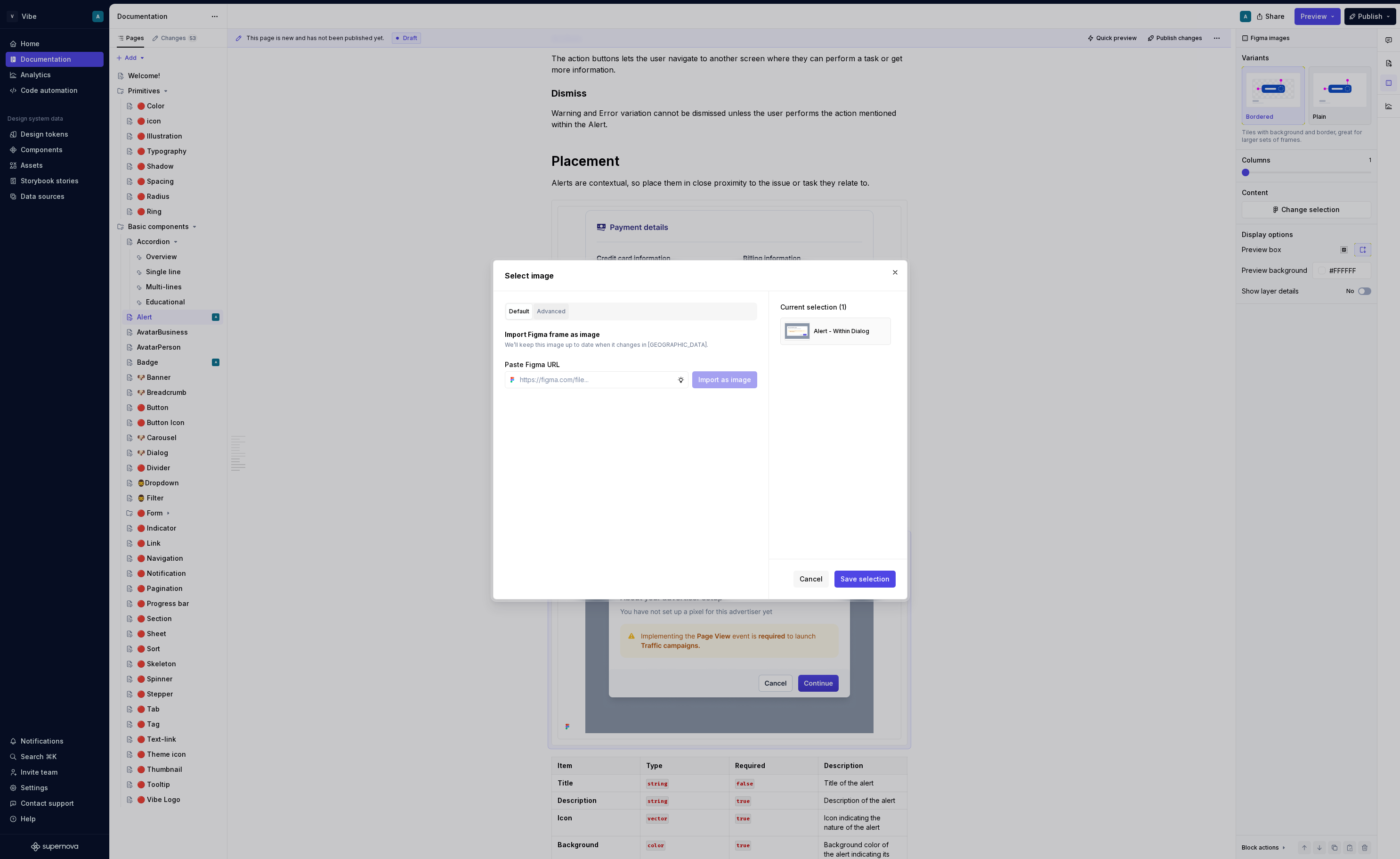
click at [561, 307] on div "Advanced" at bounding box center [551, 311] width 29 height 9
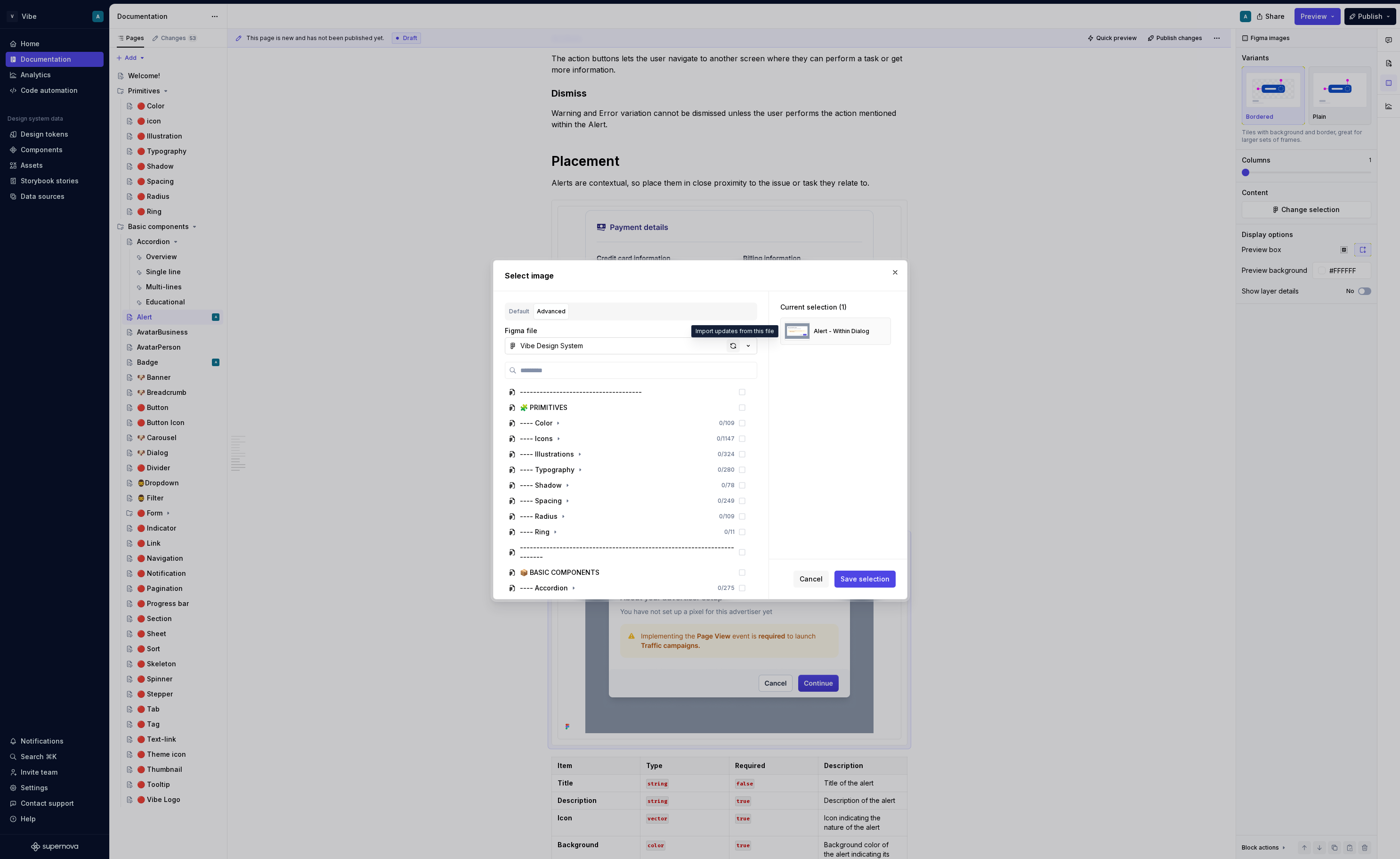
click at [732, 348] on div "button" at bounding box center [733, 346] width 13 height 13
click at [867, 583] on button "Save selection" at bounding box center [865, 578] width 61 height 17
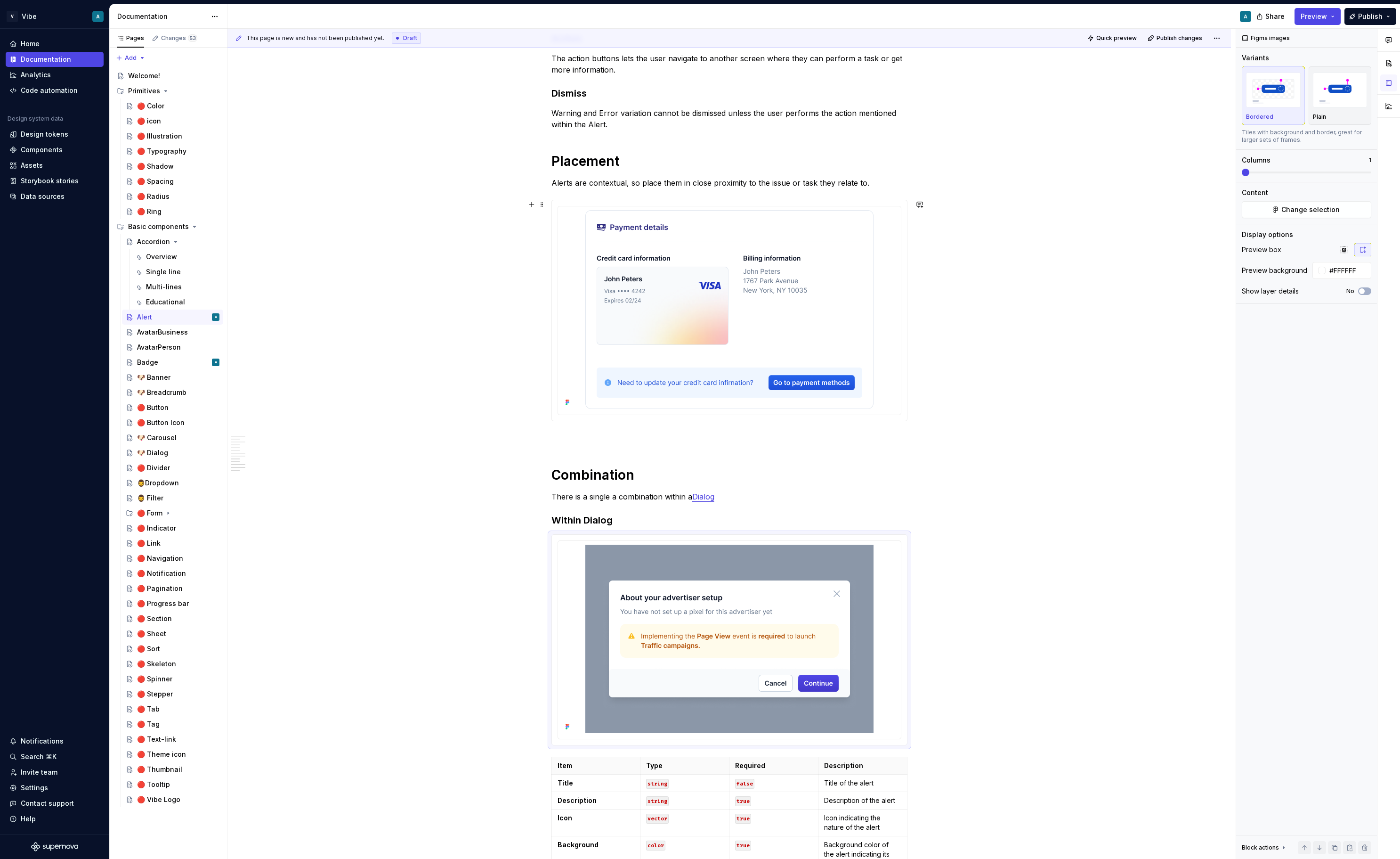
click at [1116, 41] on span "Quick preview" at bounding box center [1116, 38] width 41 height 8
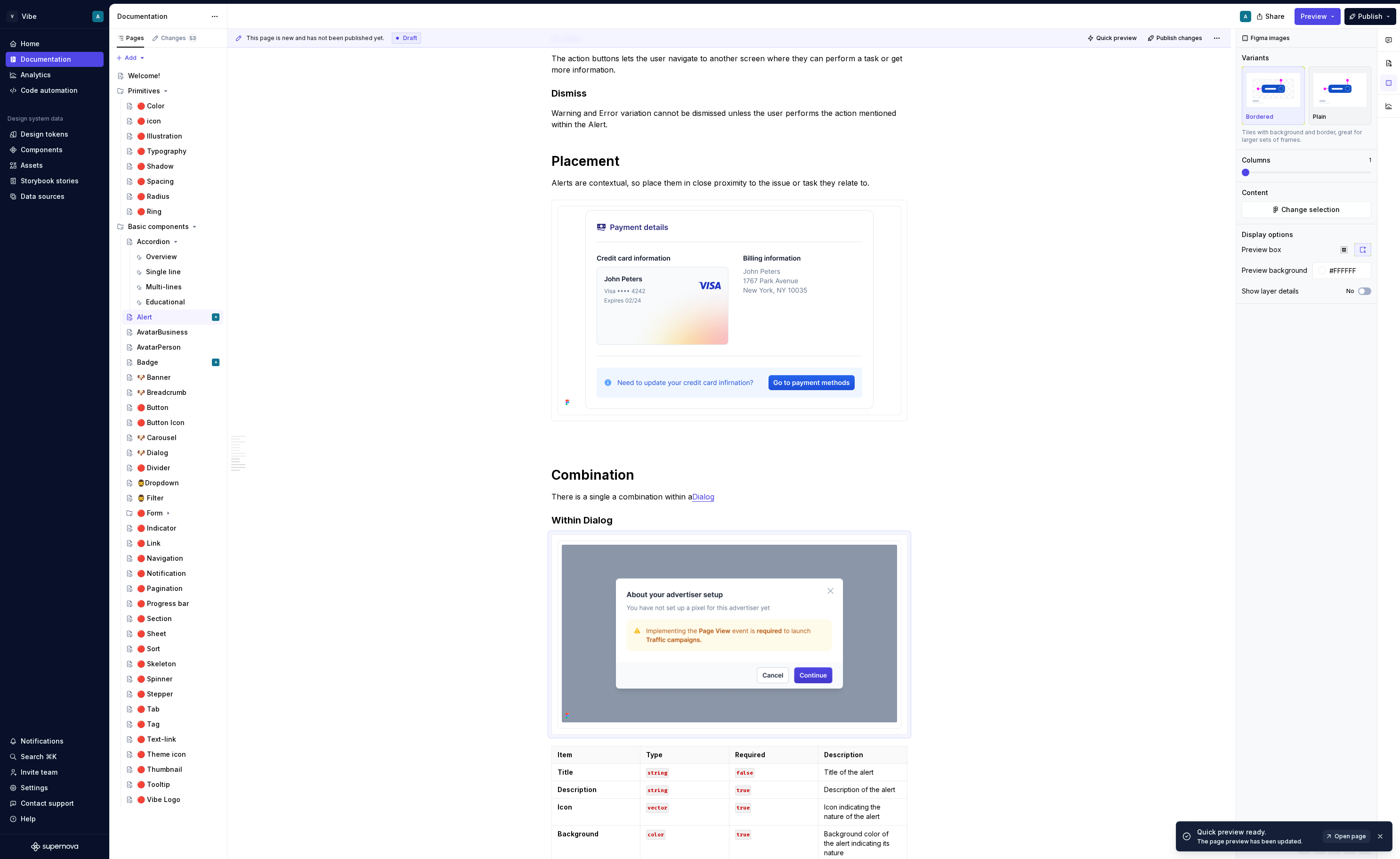
click at [1121, 838] on span "Open page" at bounding box center [1351, 836] width 32 height 8
click at [861, 590] on img at bounding box center [729, 633] width 335 height 178
type textarea "*"
